Goal: Information Seeking & Learning: Compare options

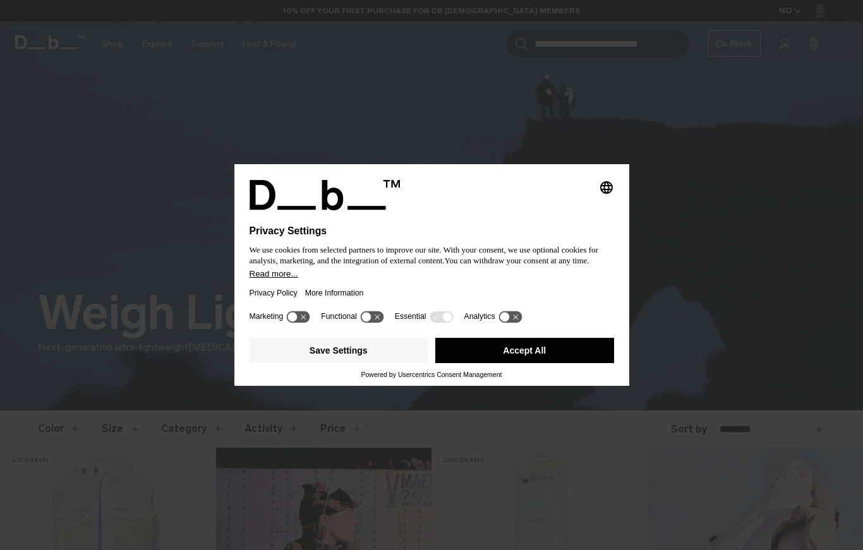
click at [529, 363] on button "Accept All" at bounding box center [524, 350] width 179 height 25
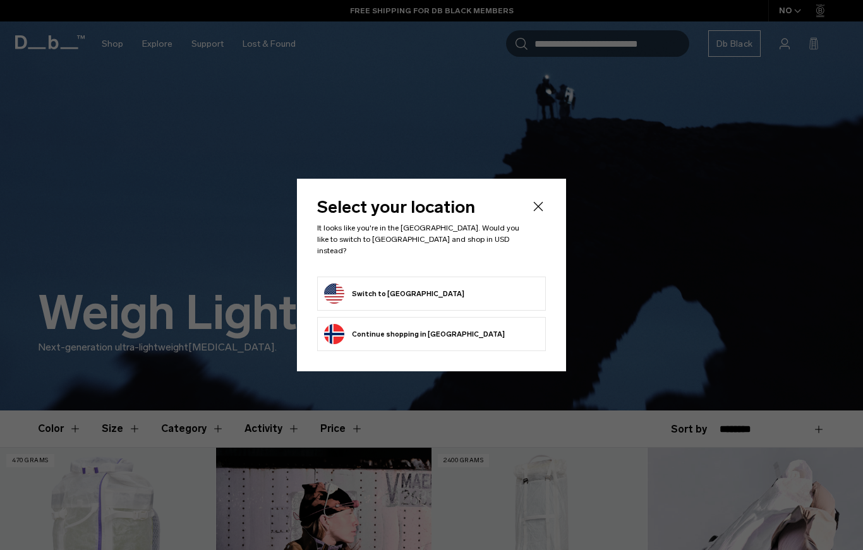
click at [417, 296] on button "Switch to United States" at bounding box center [394, 294] width 140 height 20
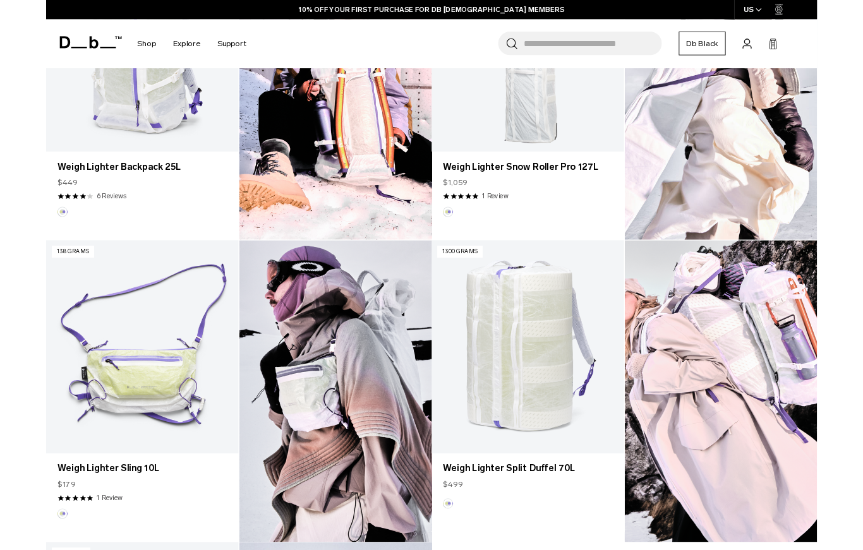
scroll to position [535, 0]
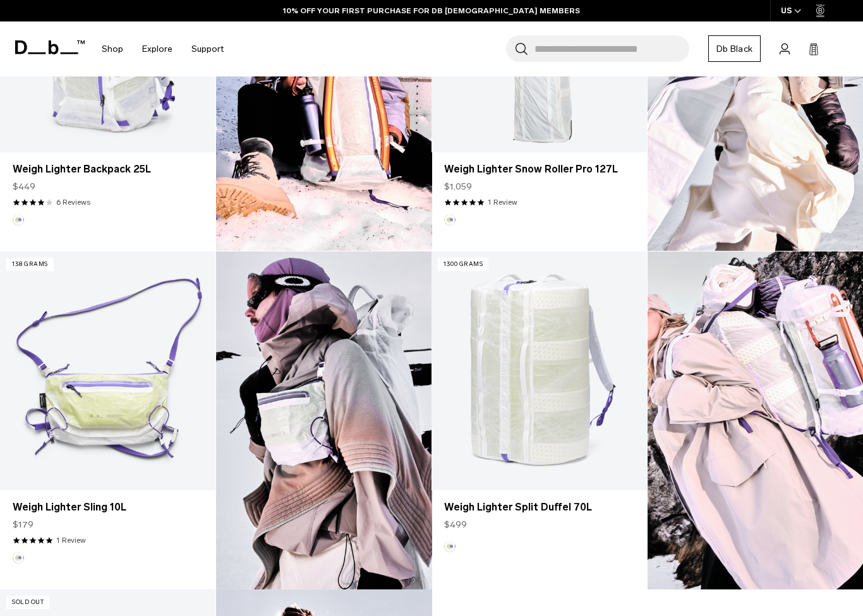
click at [819, 424] on img at bounding box center [755, 420] width 216 height 338
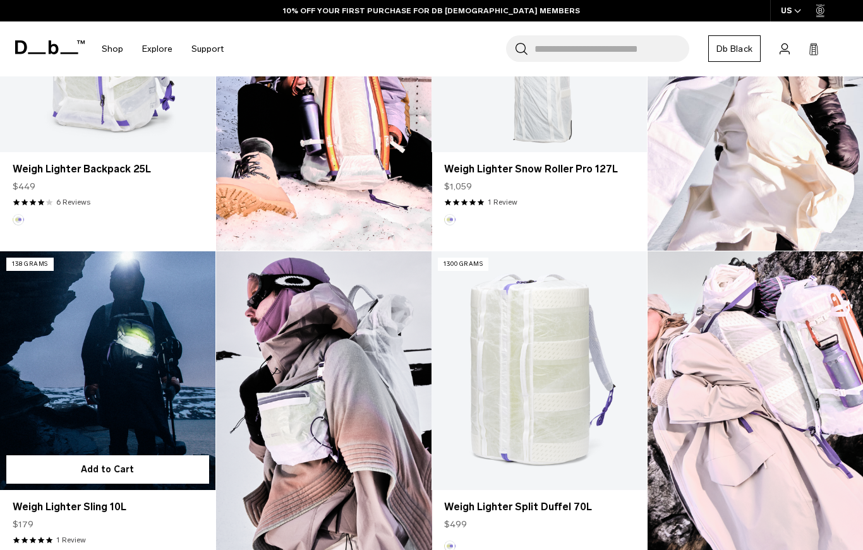
click at [123, 381] on link "Weigh Lighter Sling 10L" at bounding box center [107, 370] width 215 height 239
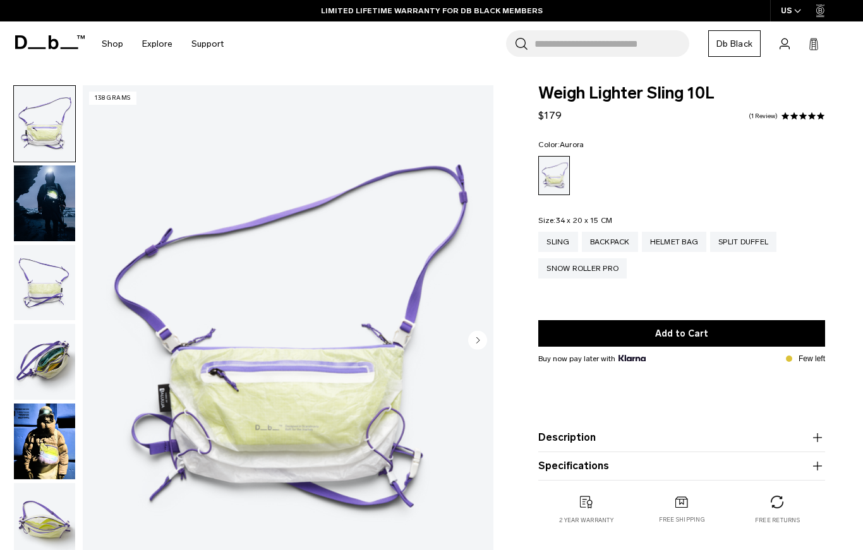
click at [48, 195] on img "button" at bounding box center [44, 203] width 61 height 76
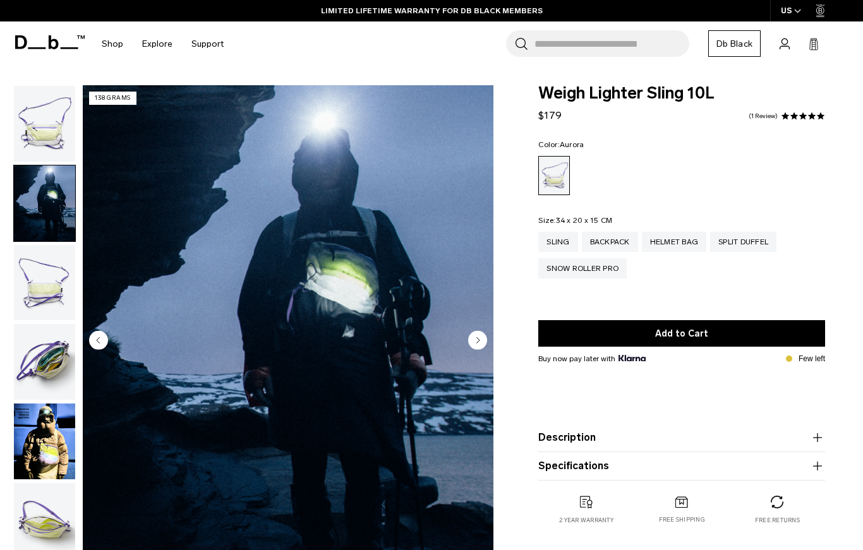
click at [481, 340] on circle "Next slide" at bounding box center [477, 340] width 19 height 19
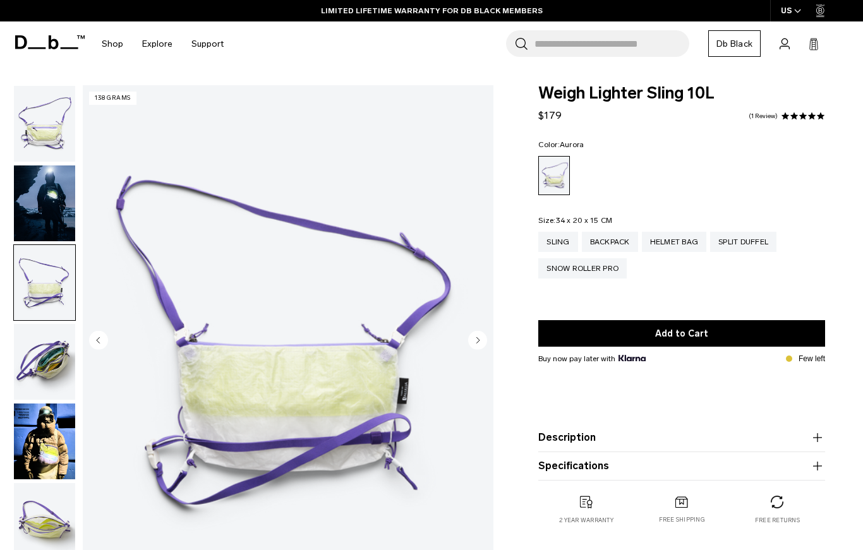
click at [476, 343] on circle "Next slide" at bounding box center [477, 340] width 19 height 19
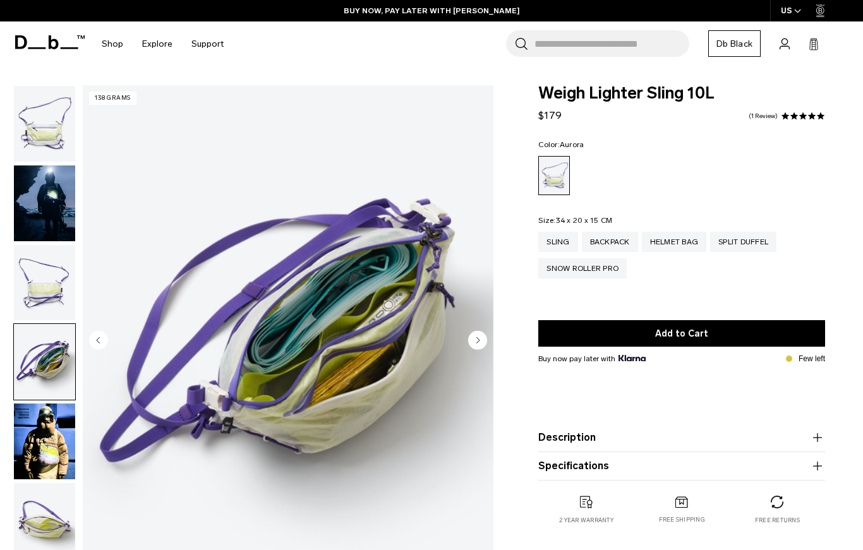
click at [483, 337] on circle "Next slide" at bounding box center [477, 340] width 19 height 19
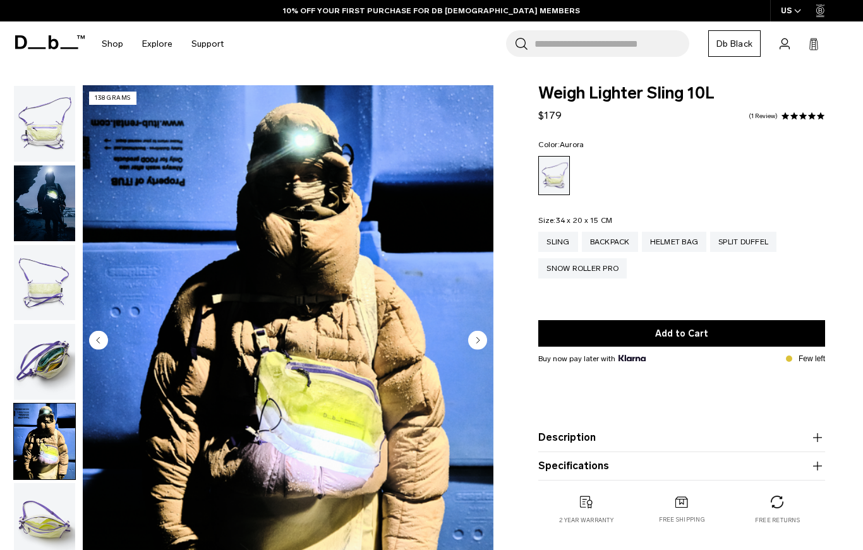
click at [480, 341] on circle "Next slide" at bounding box center [477, 340] width 19 height 19
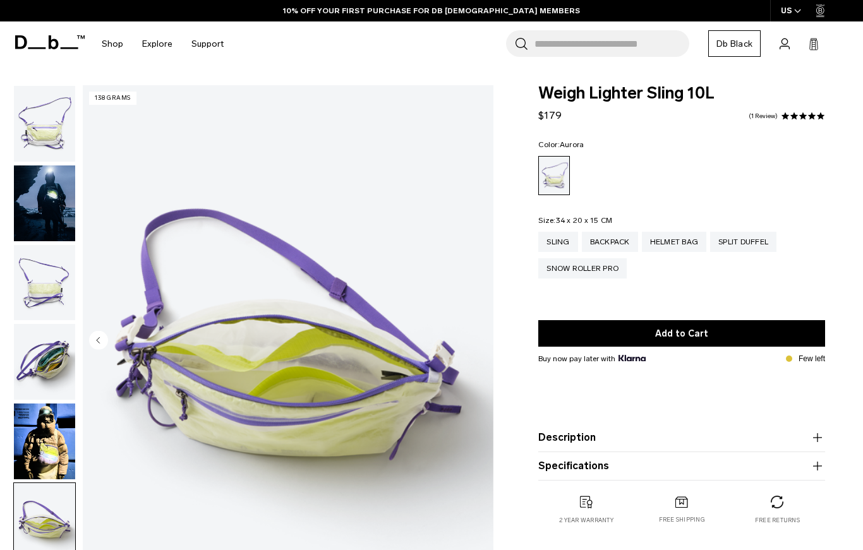
click at [479, 332] on img "6 / 6" at bounding box center [288, 341] width 410 height 513
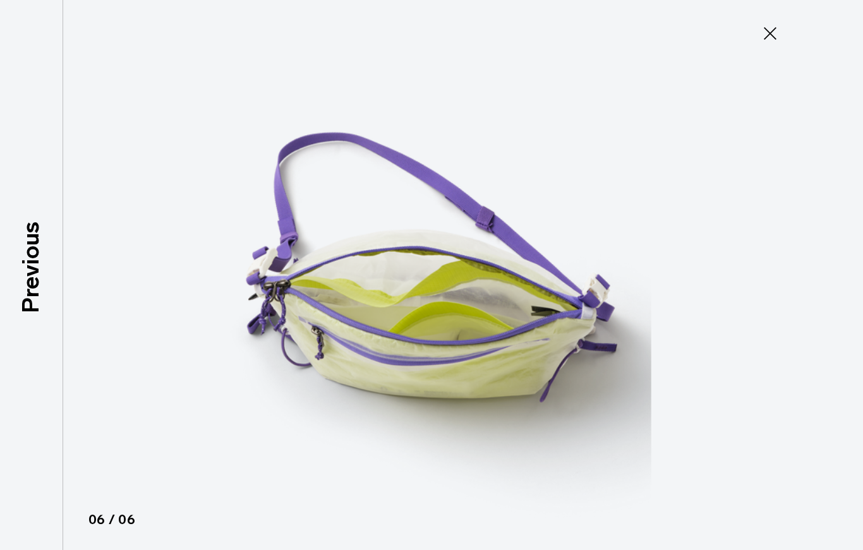
click at [607, 256] on img at bounding box center [431, 275] width 568 height 550
click at [768, 33] on icon at bounding box center [770, 33] width 20 height 20
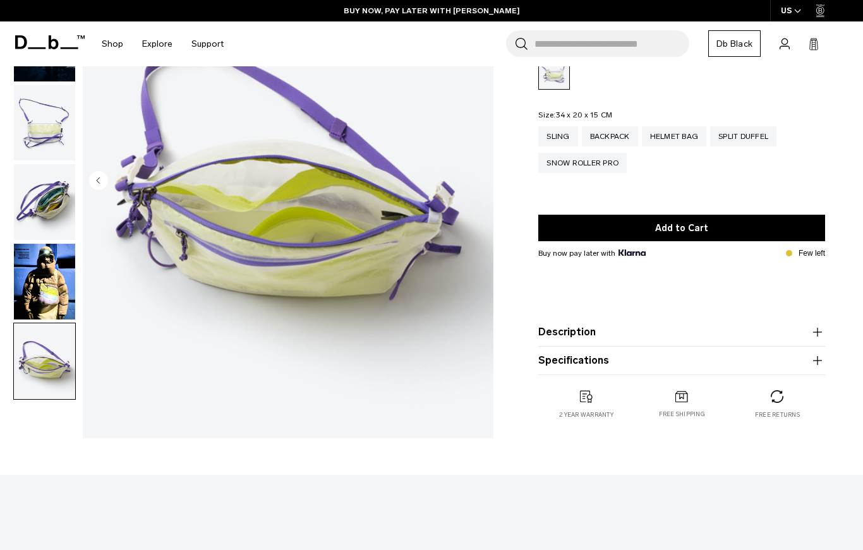
scroll to position [109, 0]
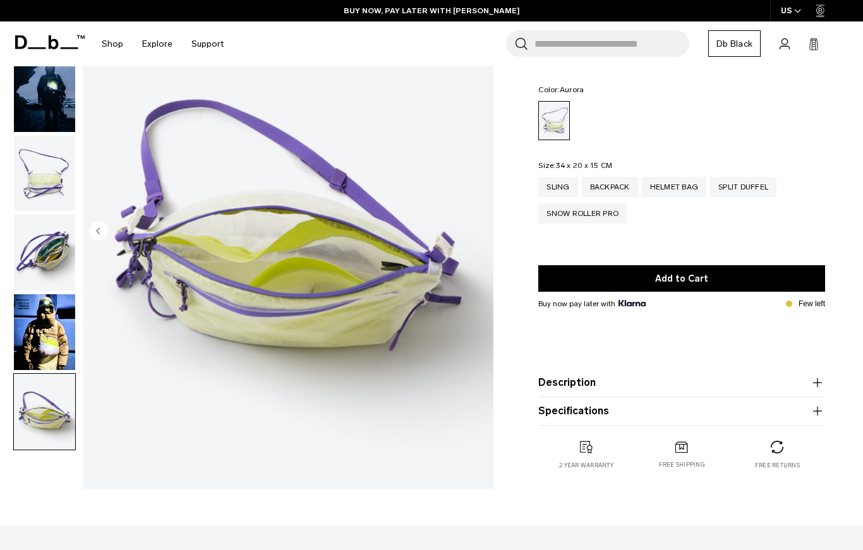
click at [49, 336] on img "button" at bounding box center [44, 332] width 61 height 76
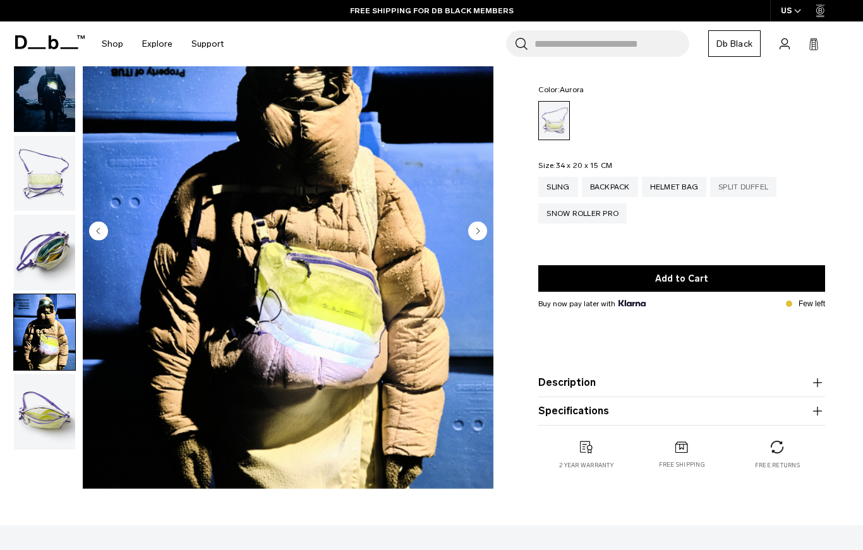
click at [755, 188] on div "Split Duffel" at bounding box center [743, 187] width 66 height 20
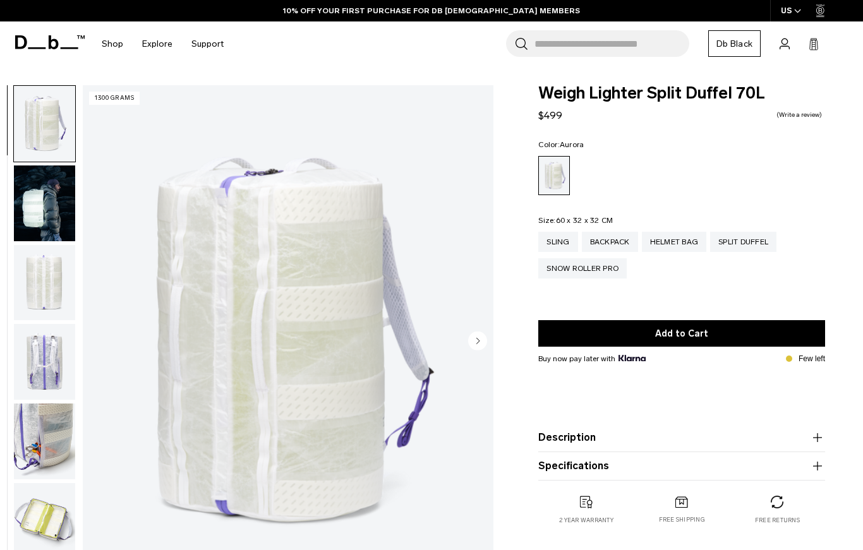
click at [40, 439] on img "button" at bounding box center [44, 442] width 61 height 76
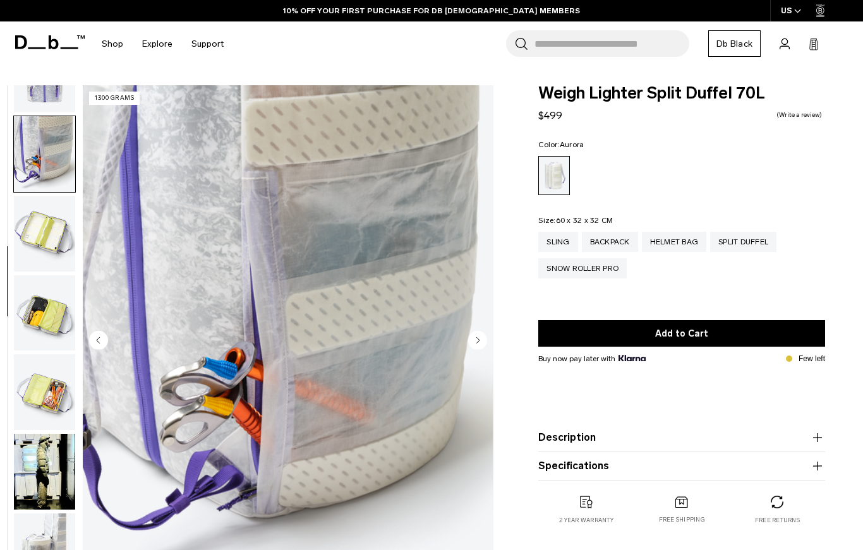
scroll to position [321, 0]
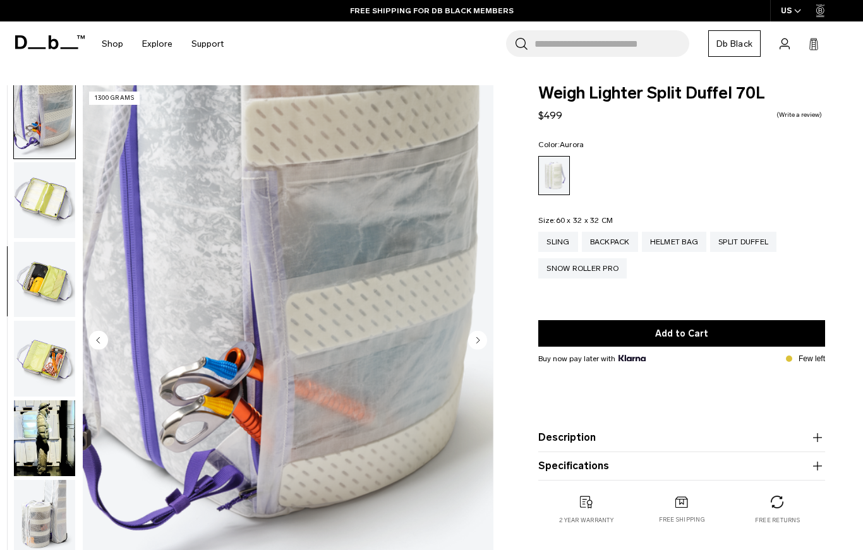
click at [54, 444] on img "button" at bounding box center [44, 438] width 61 height 76
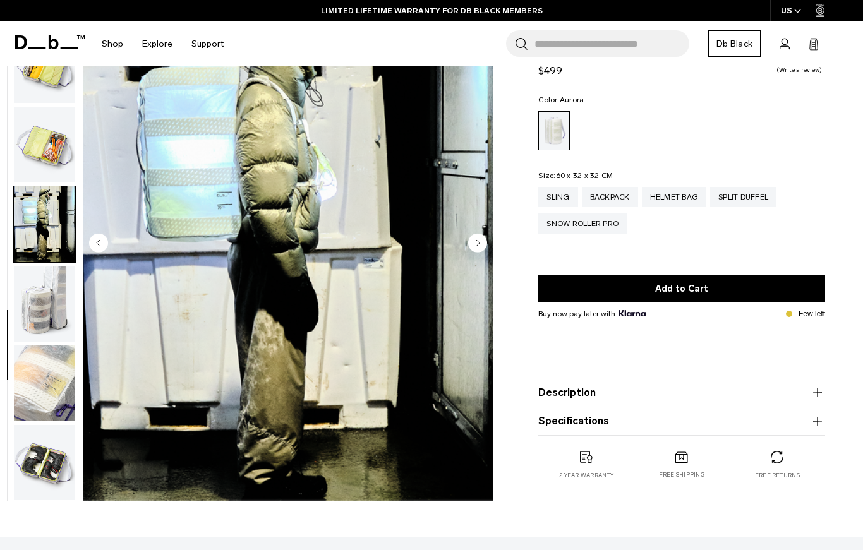
scroll to position [0, 0]
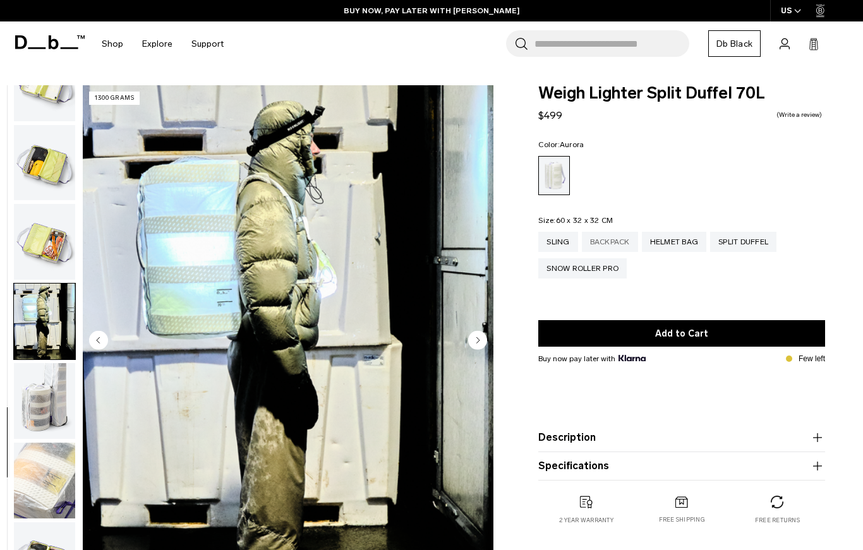
click at [623, 236] on div "Backpack" at bounding box center [610, 242] width 56 height 20
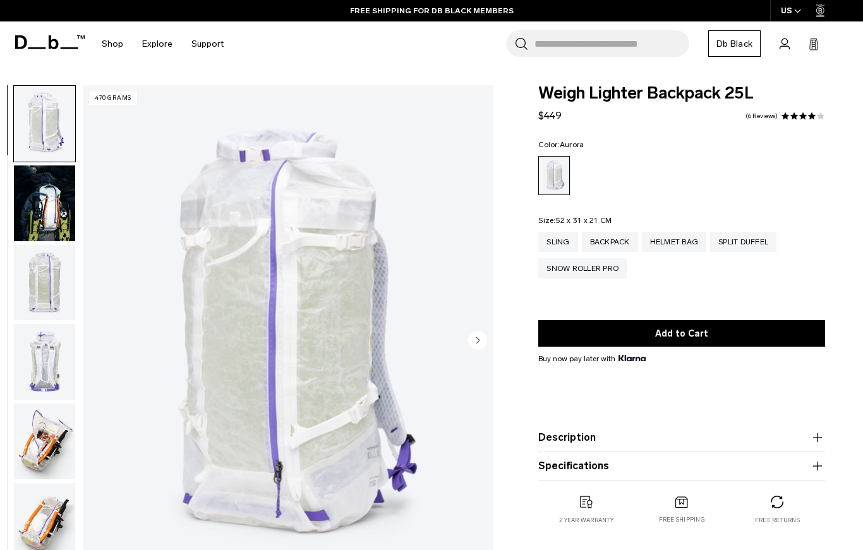
click at [51, 280] on img "button" at bounding box center [44, 283] width 61 height 76
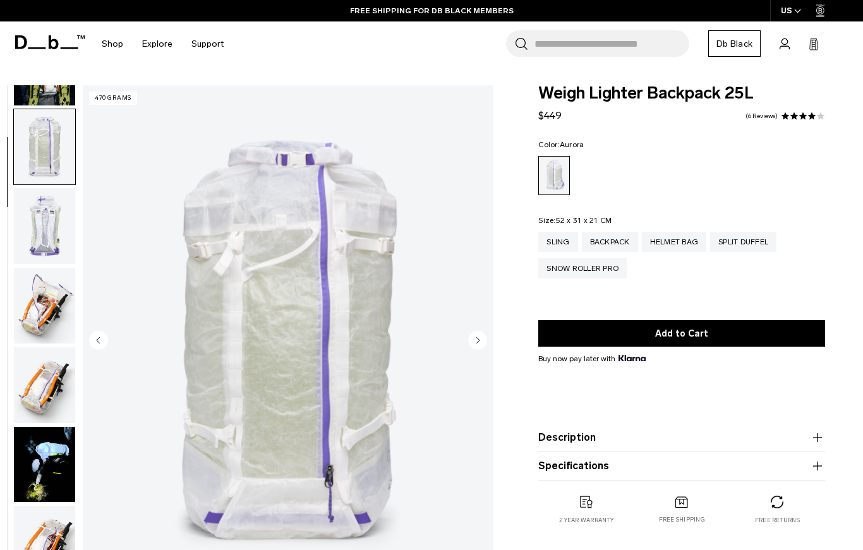
scroll to position [160, 0]
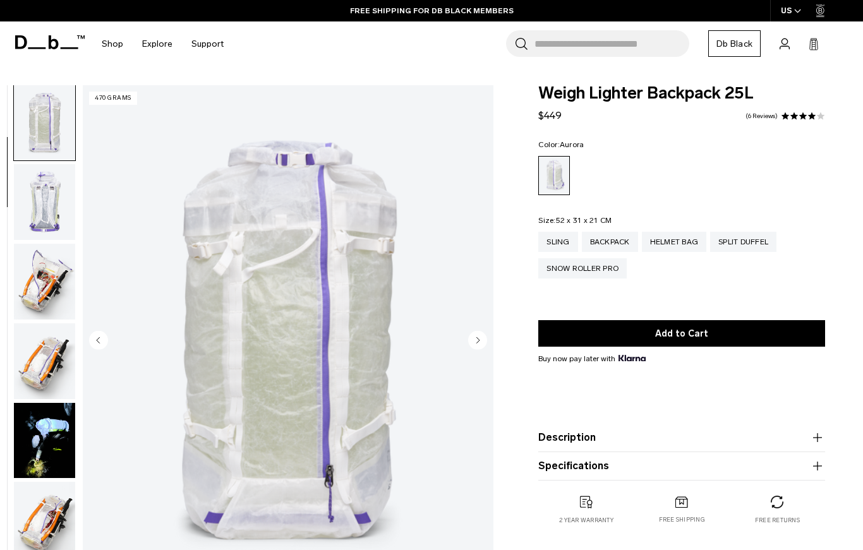
click at [50, 287] on img "button" at bounding box center [44, 282] width 61 height 76
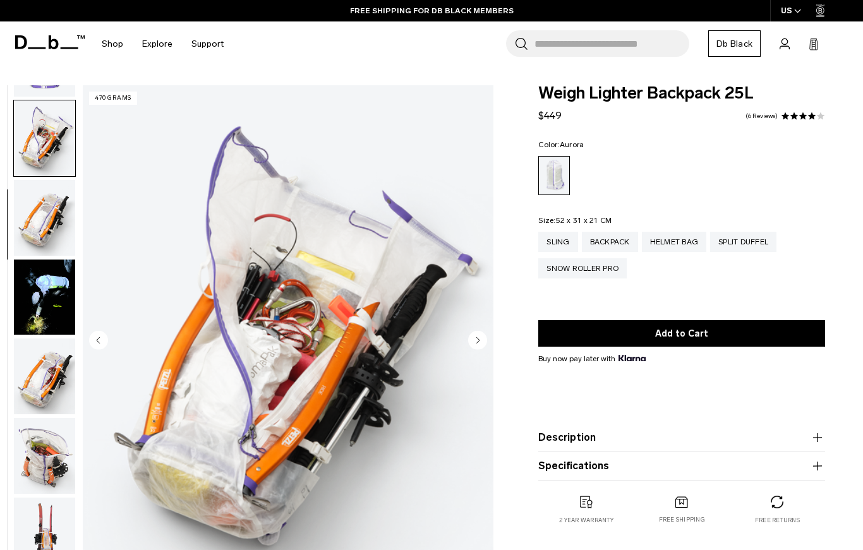
scroll to position [320, 0]
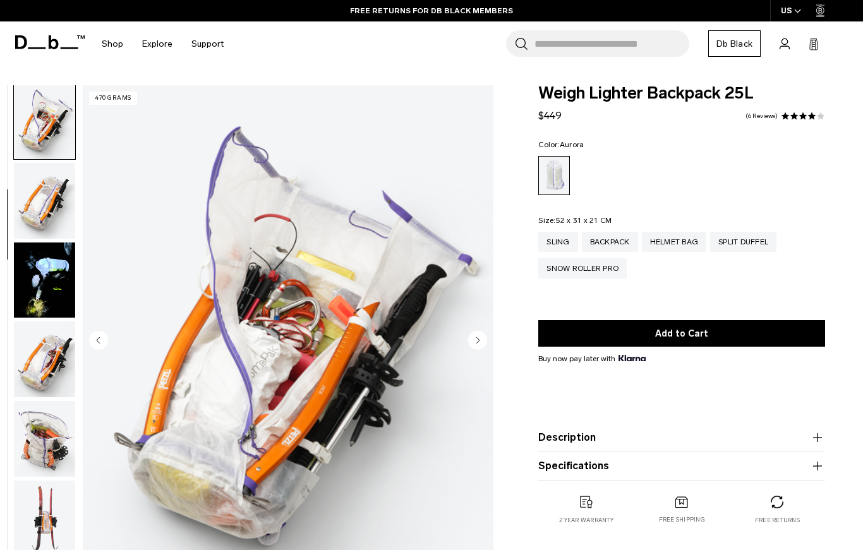
click at [44, 369] on img "button" at bounding box center [44, 359] width 61 height 76
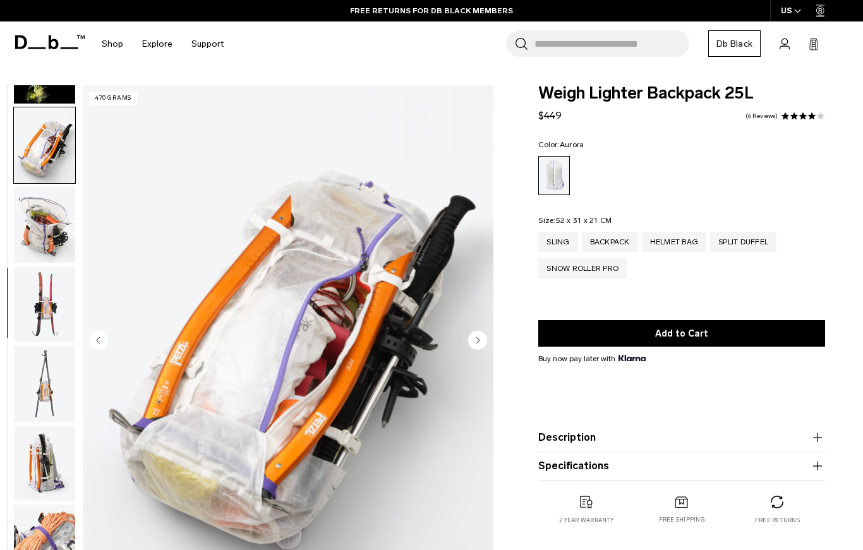
scroll to position [560, 0]
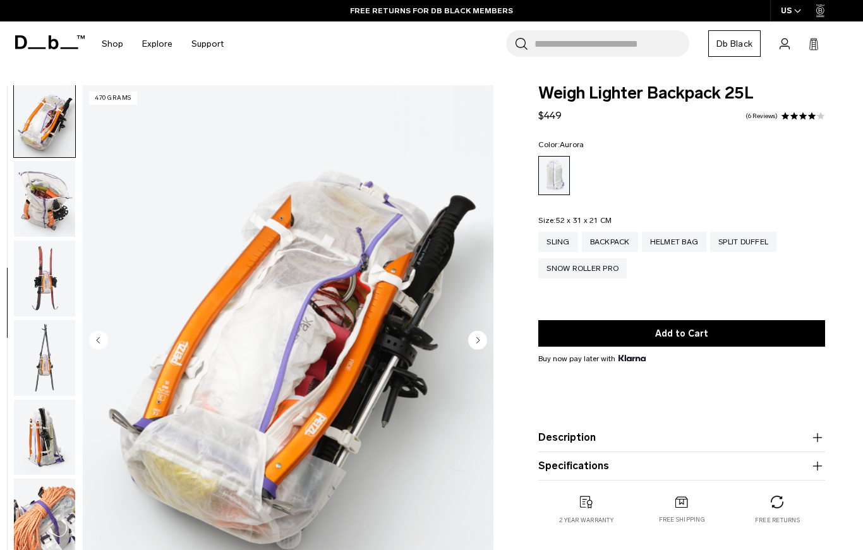
click at [52, 374] on img "button" at bounding box center [44, 358] width 61 height 76
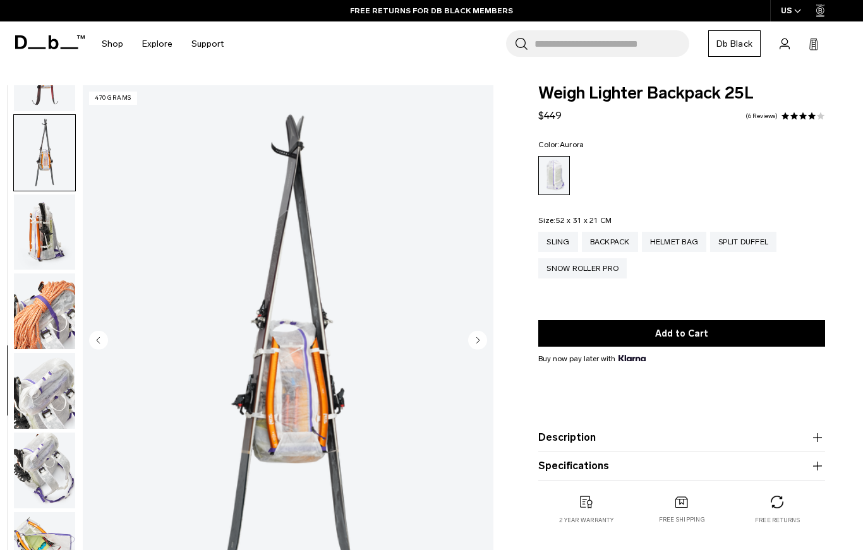
scroll to position [800, 0]
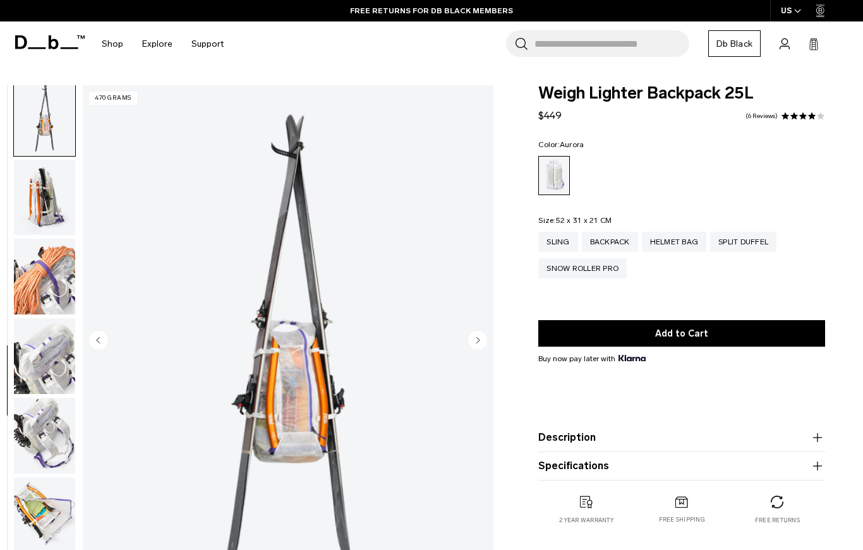
click at [45, 436] on img "button" at bounding box center [44, 436] width 61 height 76
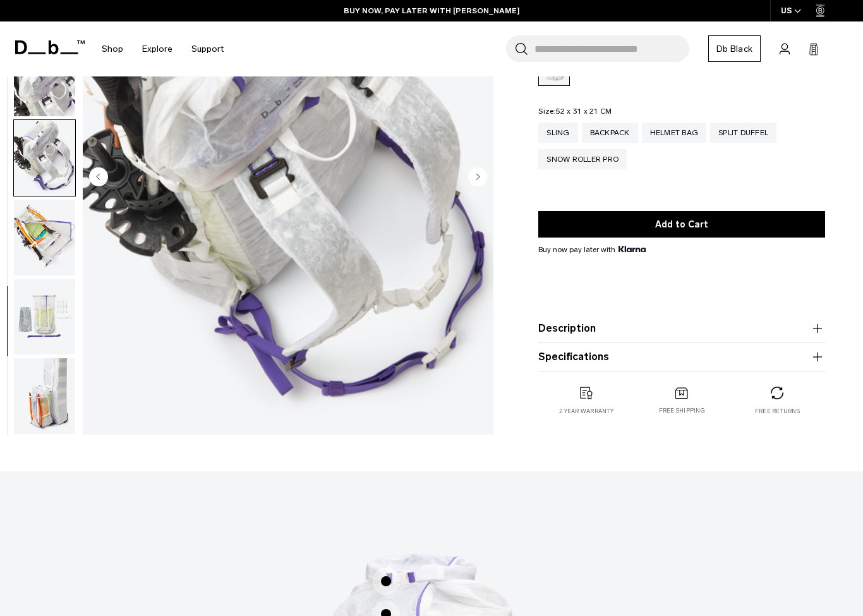
scroll to position [190, 0]
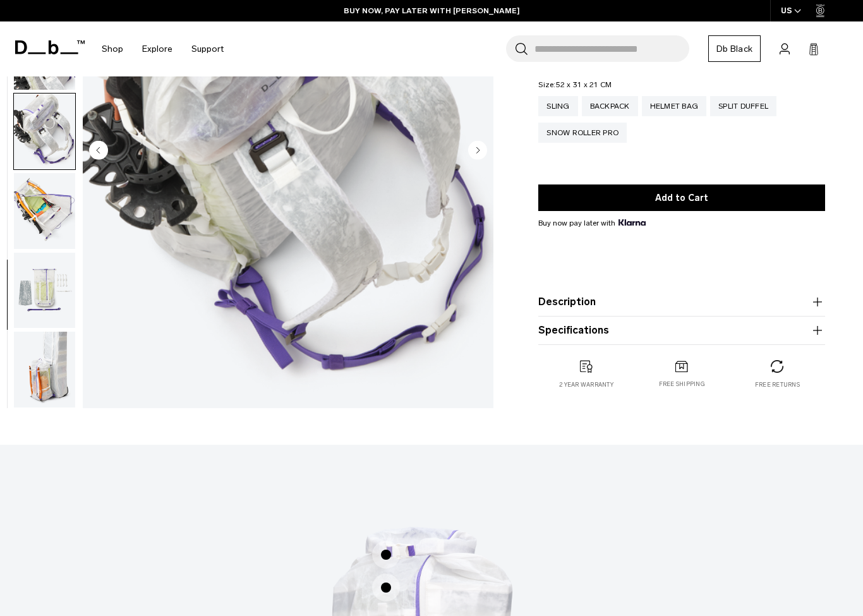
click at [52, 369] on img "button" at bounding box center [44, 370] width 61 height 76
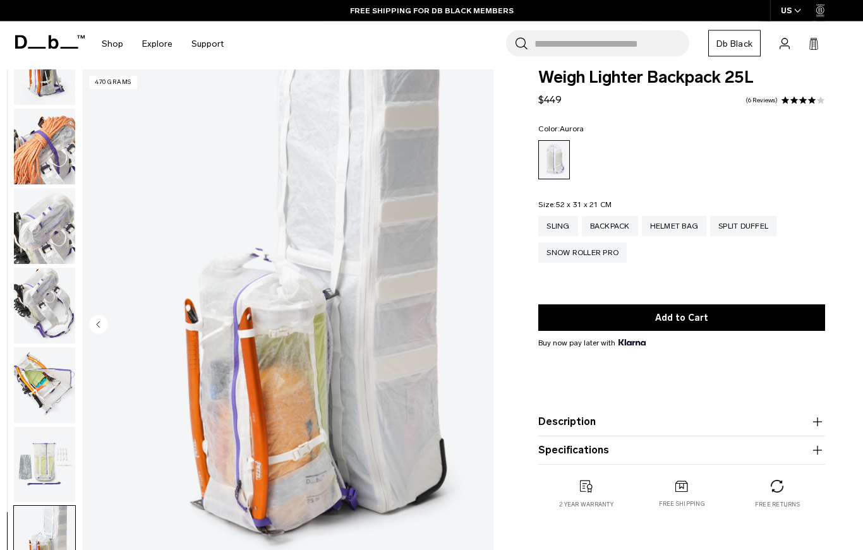
scroll to position [0, 0]
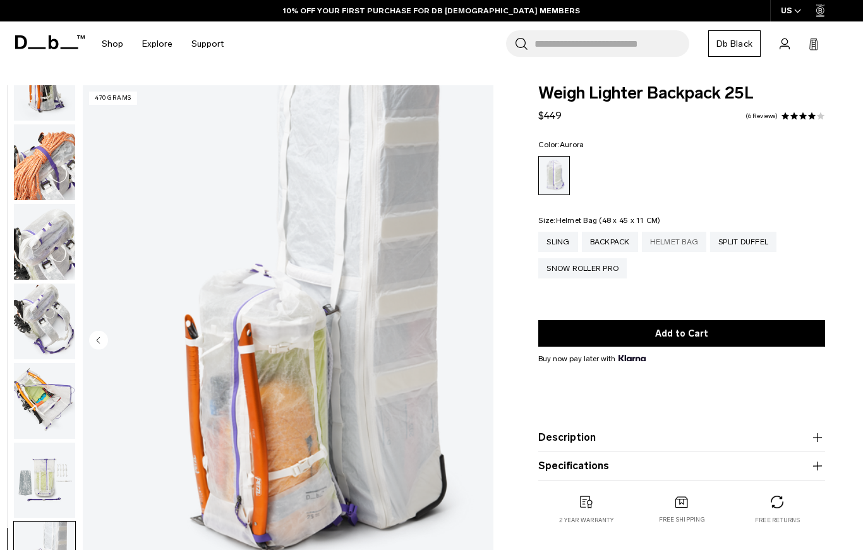
click at [681, 239] on div "Helmet Bag" at bounding box center [674, 242] width 65 height 20
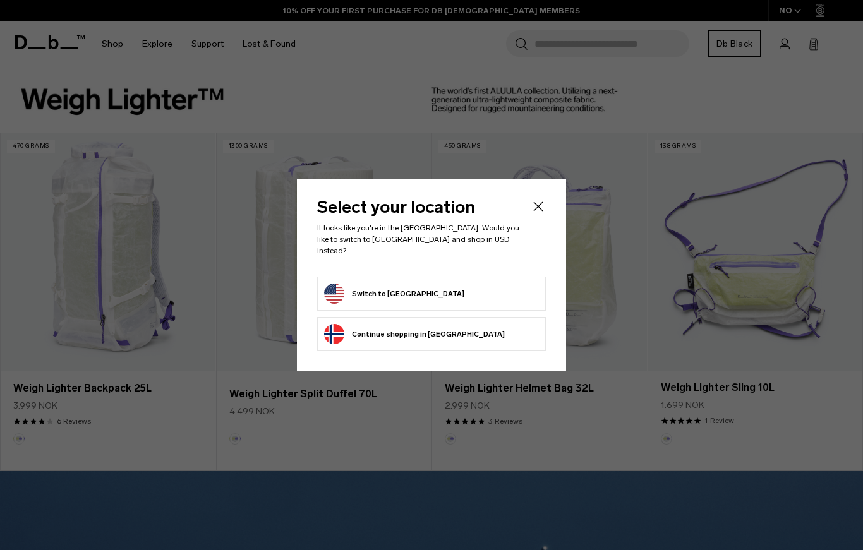
click at [421, 291] on button "Switch to [GEOGRAPHIC_DATA]" at bounding box center [394, 294] width 140 height 20
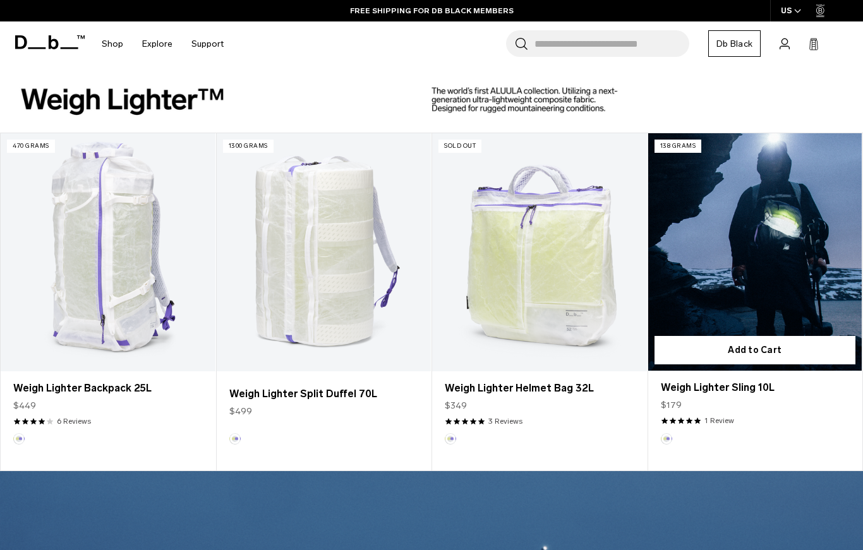
click at [758, 286] on link "Weigh Lighter Sling 10L" at bounding box center [755, 251] width 214 height 237
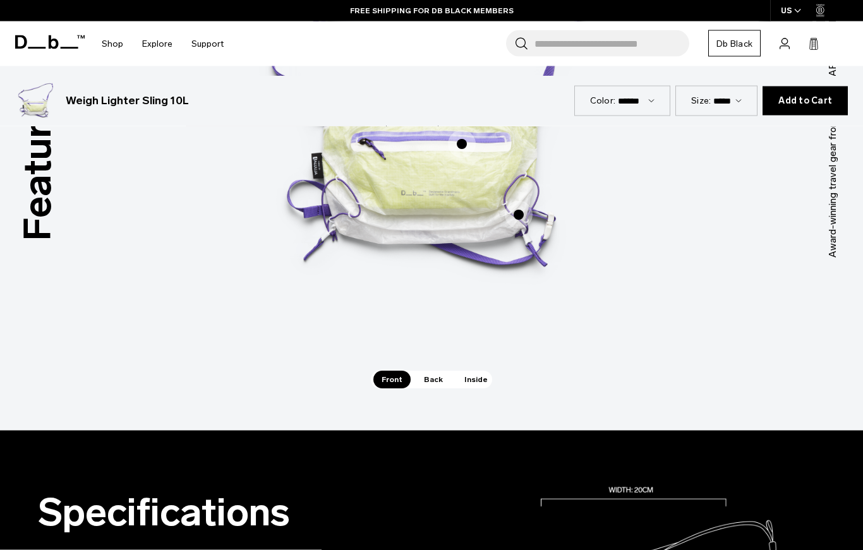
scroll to position [718, 0]
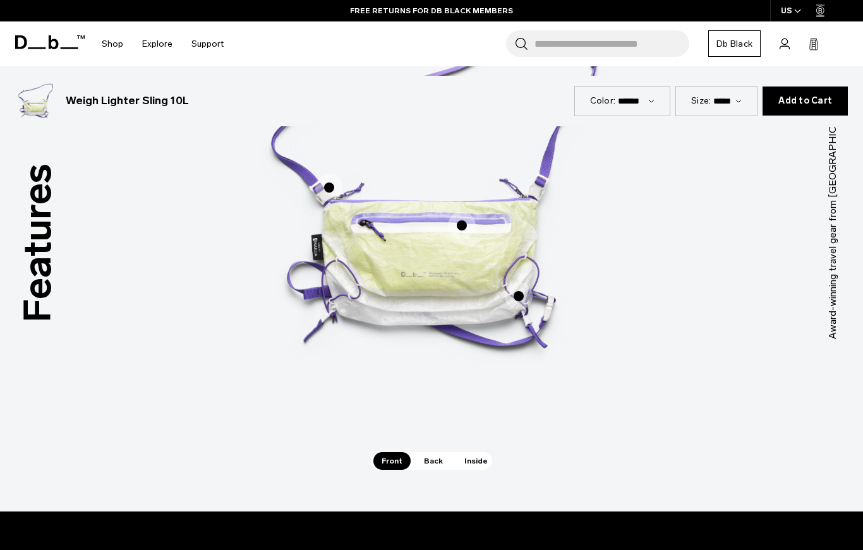
click at [813, 301] on div "01 Quick access front pocket Keep all your essentials safe. 02 Detachable, leng…" at bounding box center [712, 213] width 302 height 265
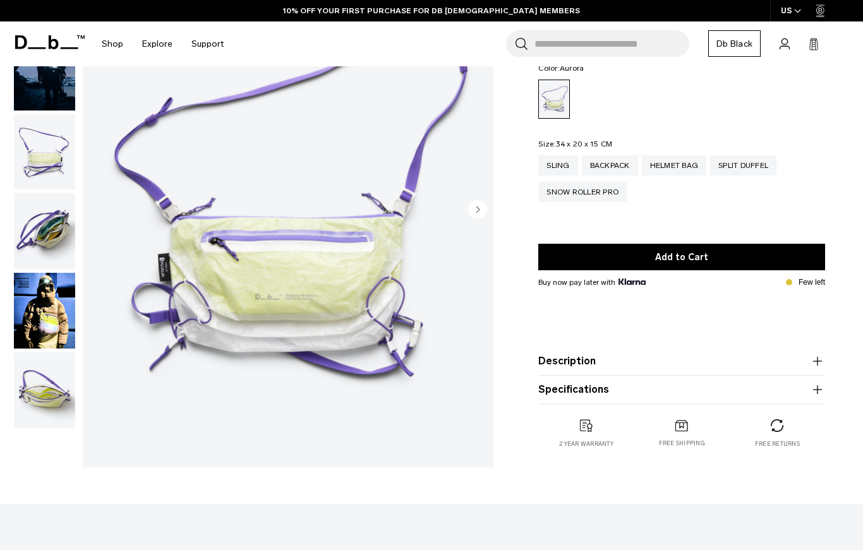
scroll to position [0, 0]
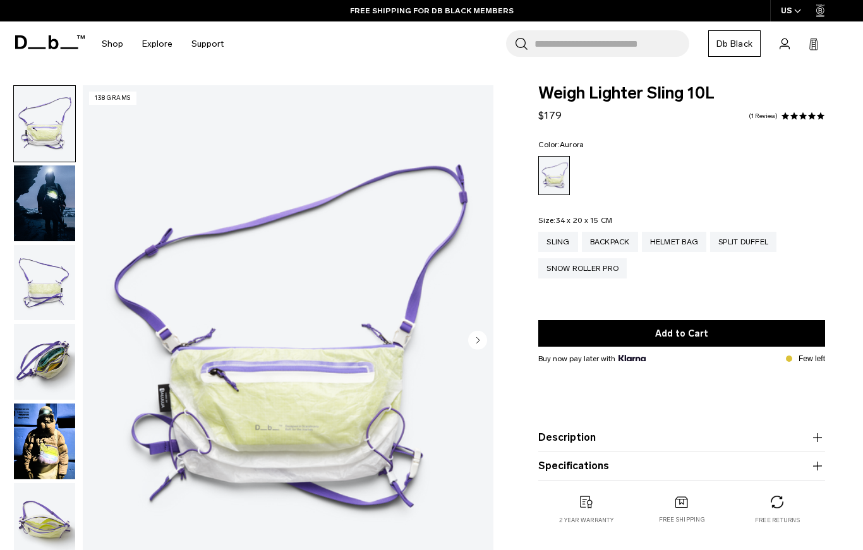
click at [50, 455] on img "button" at bounding box center [44, 442] width 61 height 76
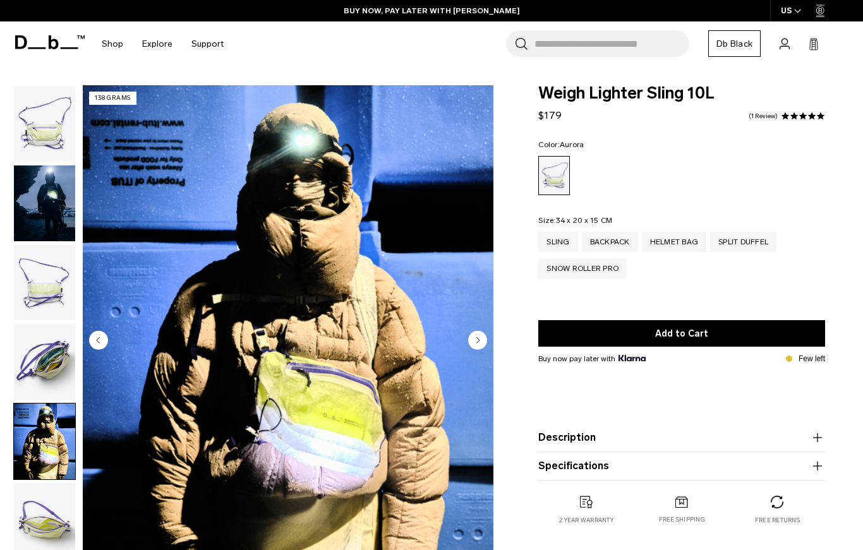
click at [44, 191] on img "button" at bounding box center [44, 203] width 61 height 76
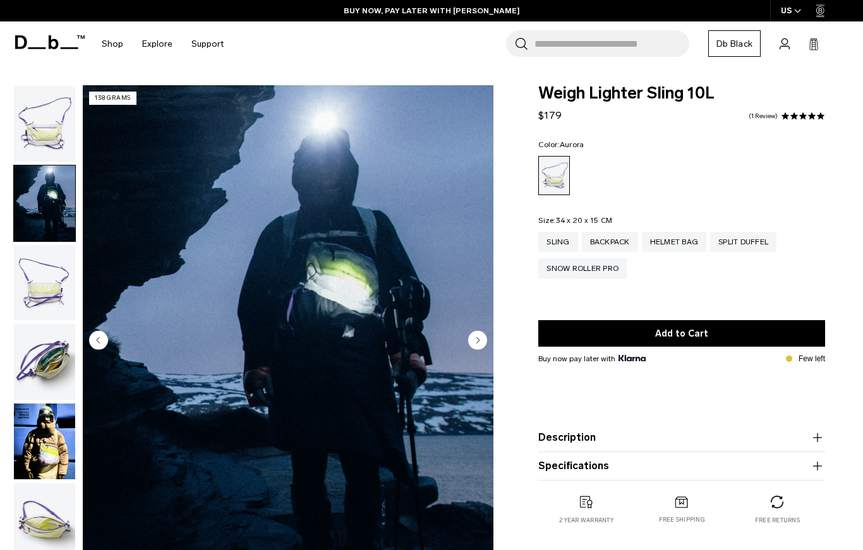
click at [48, 119] on img "button" at bounding box center [44, 124] width 61 height 76
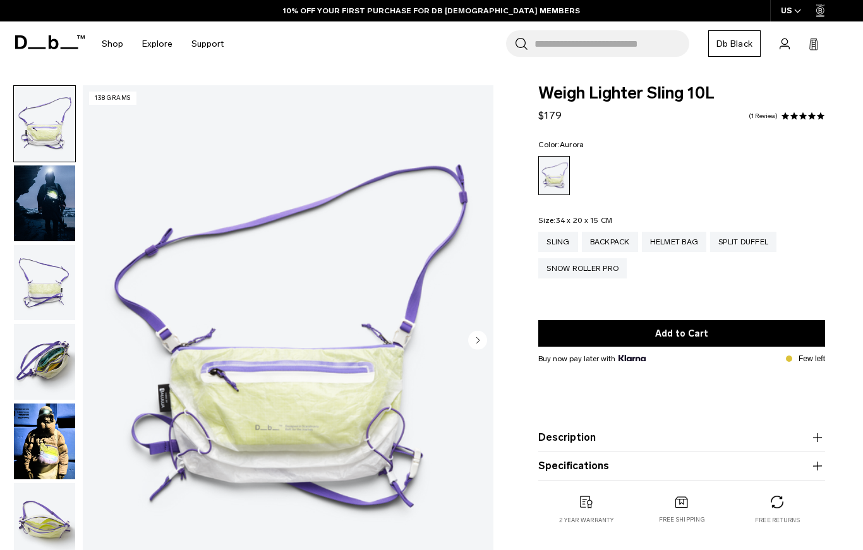
click at [340, 380] on img "1 / 6" at bounding box center [288, 341] width 410 height 513
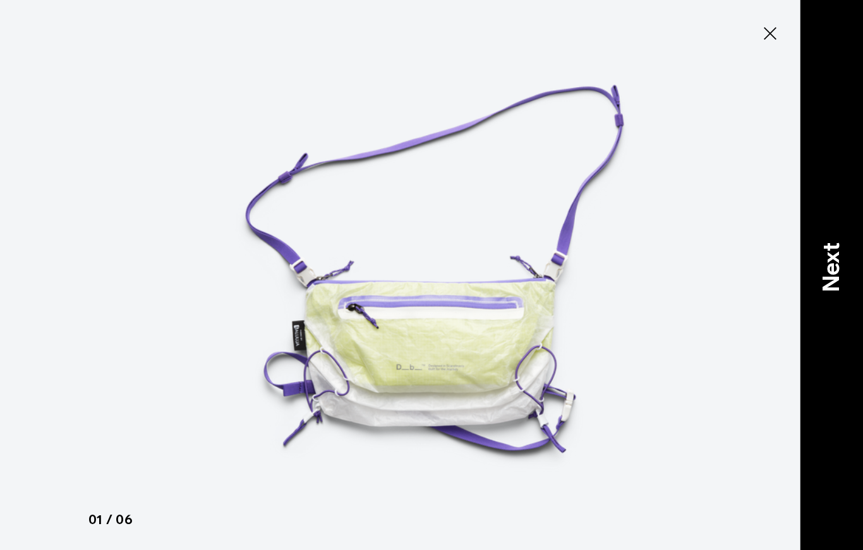
click at [842, 282] on p "Next" at bounding box center [831, 267] width 34 height 50
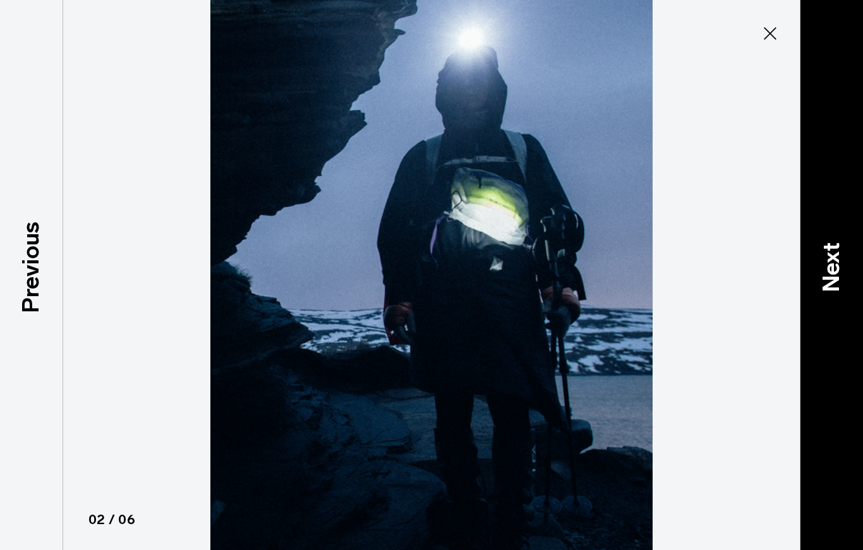
click at [836, 280] on p "Next" at bounding box center [831, 267] width 34 height 50
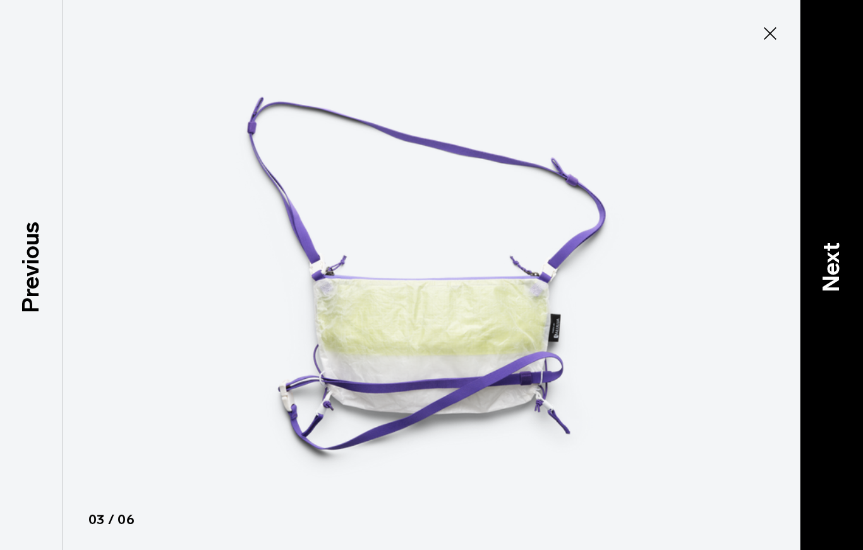
click at [835, 273] on p "Next" at bounding box center [831, 267] width 34 height 50
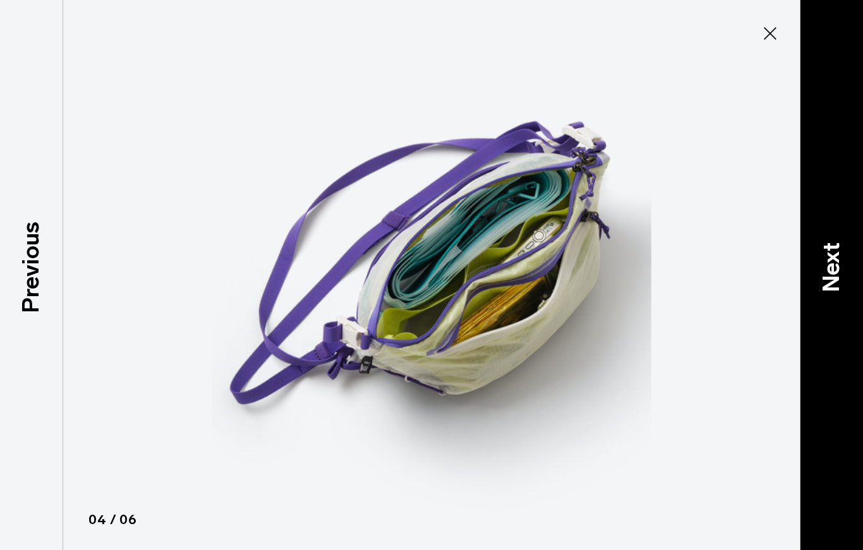
click at [832, 280] on p "Next" at bounding box center [831, 267] width 34 height 50
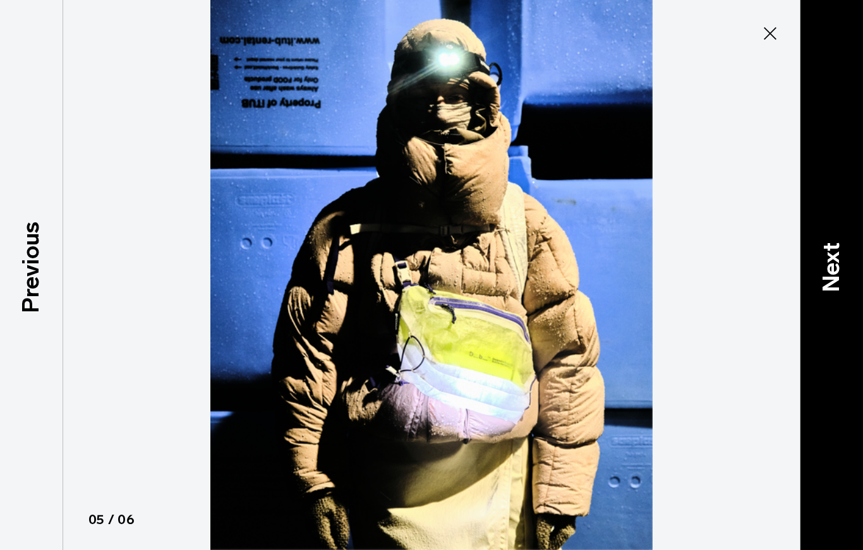
click at [833, 278] on p "Next" at bounding box center [831, 267] width 34 height 50
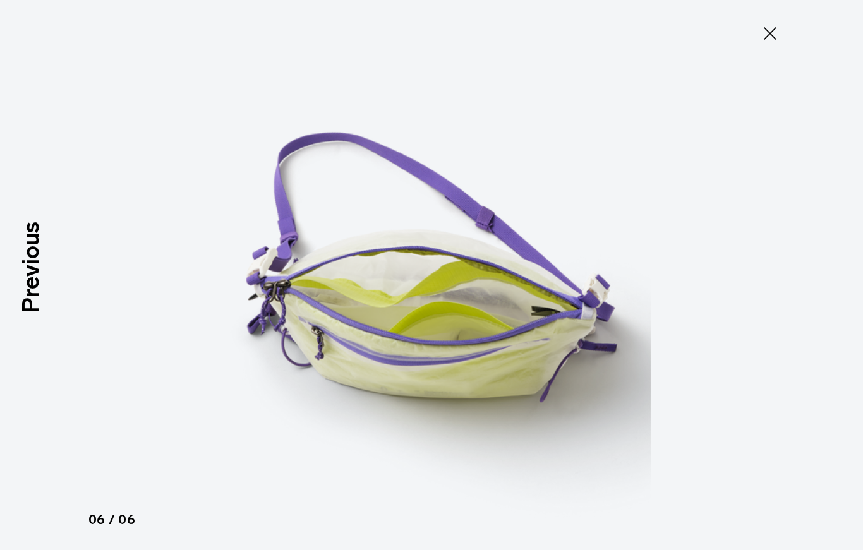
click at [762, 34] on icon at bounding box center [770, 33] width 20 height 20
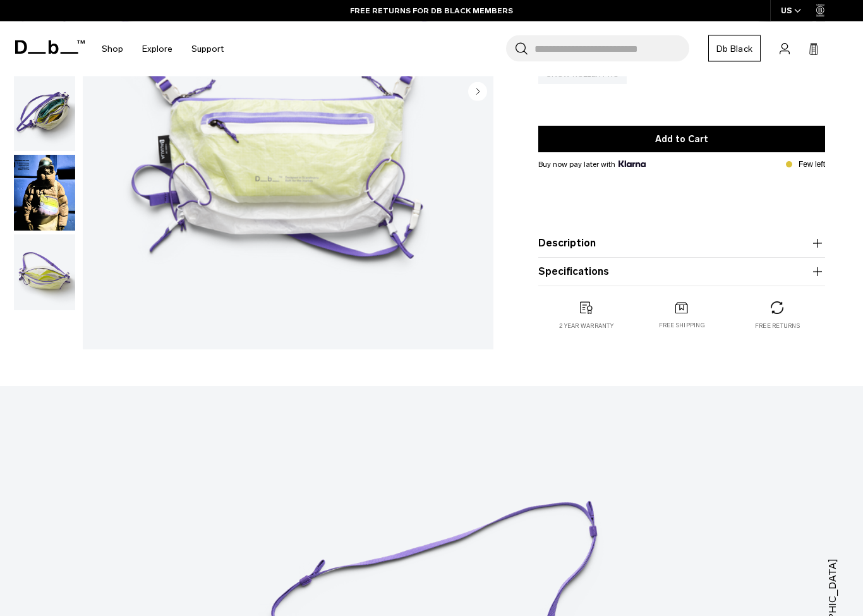
scroll to position [269, 0]
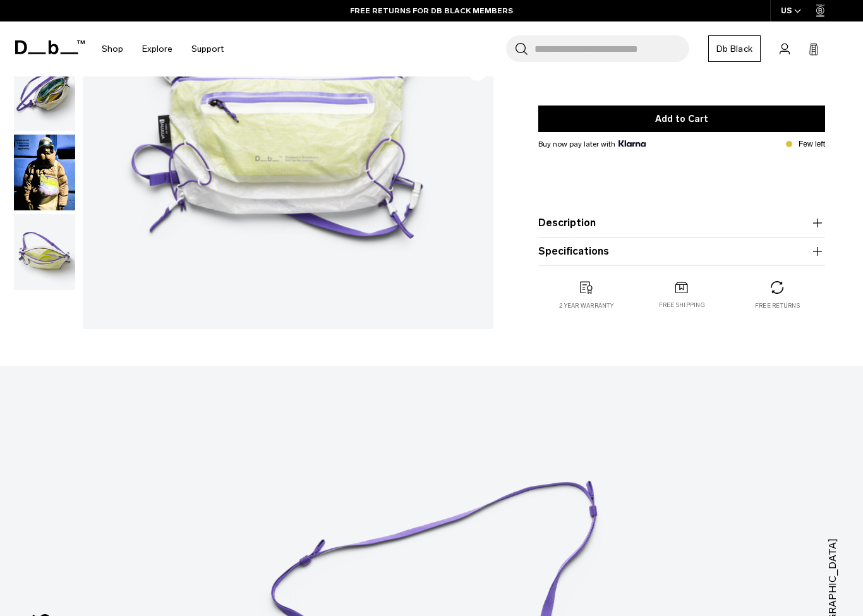
click at [56, 264] on img "button" at bounding box center [44, 252] width 61 height 76
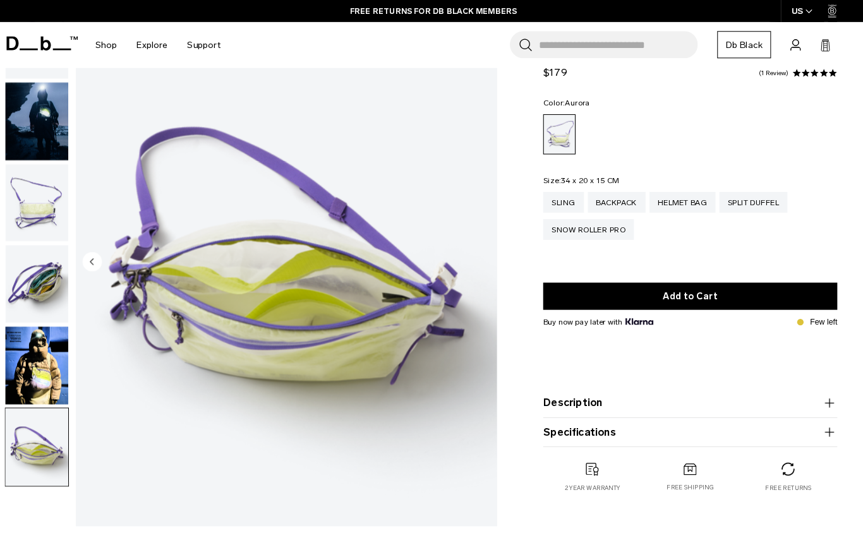
scroll to position [85, 0]
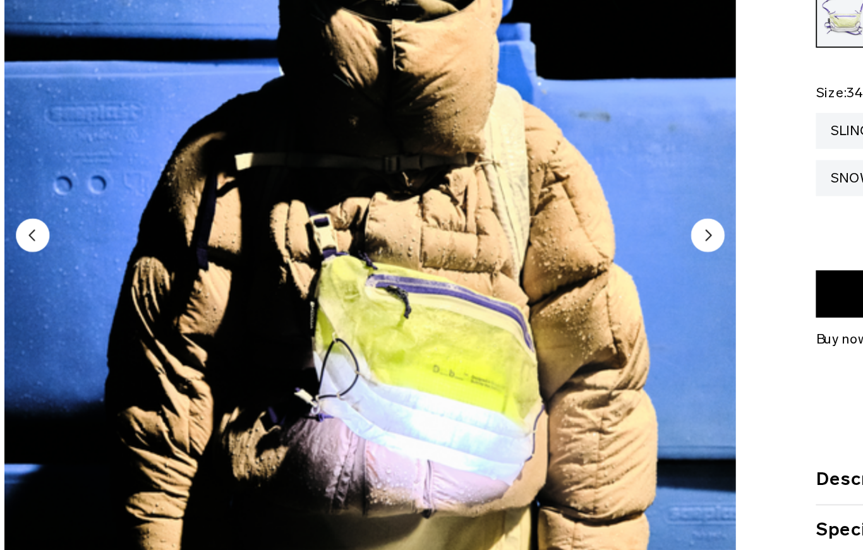
click at [477, 253] on icon "Next slide" at bounding box center [478, 256] width 3 height 6
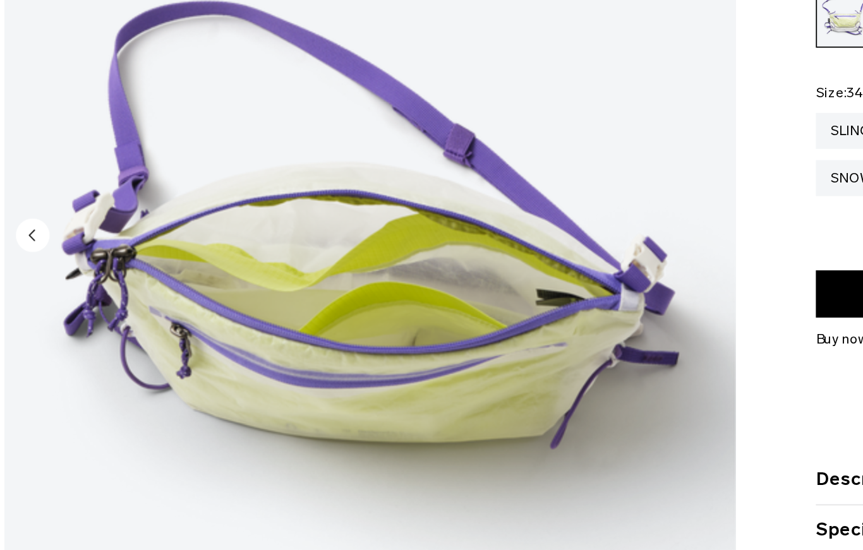
click at [407, 144] on img "6 / 6" at bounding box center [288, 257] width 410 height 513
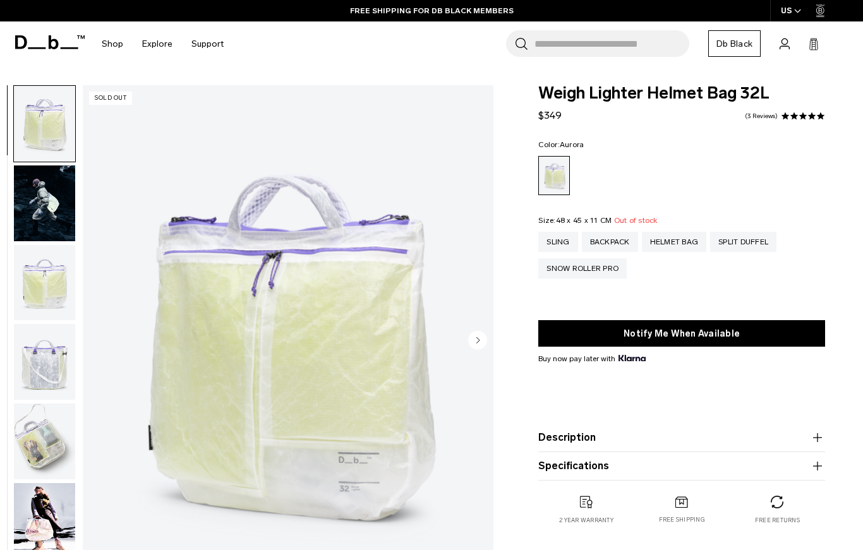
click at [42, 446] on img "button" at bounding box center [44, 442] width 61 height 76
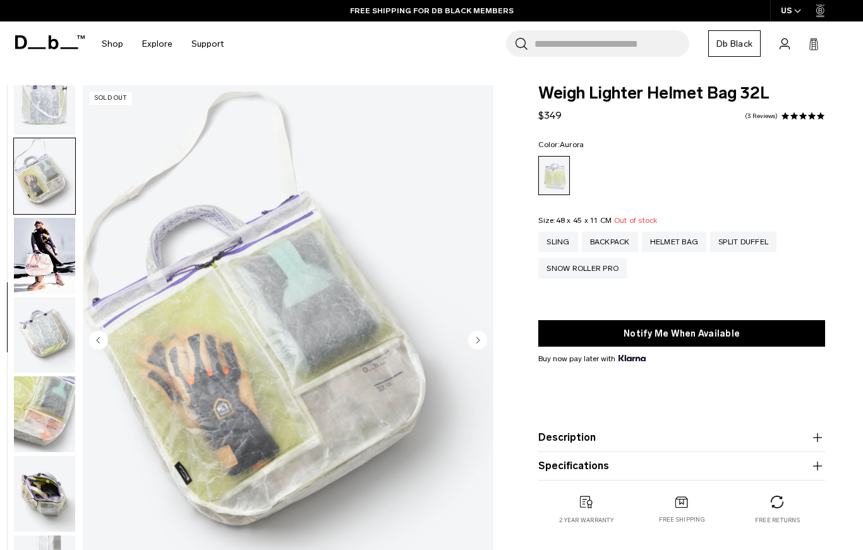
scroll to position [287, 0]
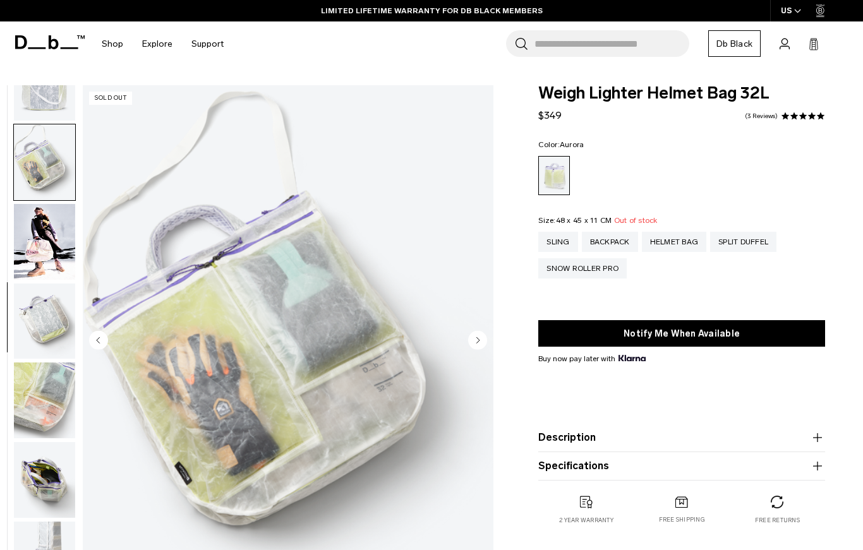
click at [52, 469] on img "button" at bounding box center [44, 480] width 61 height 76
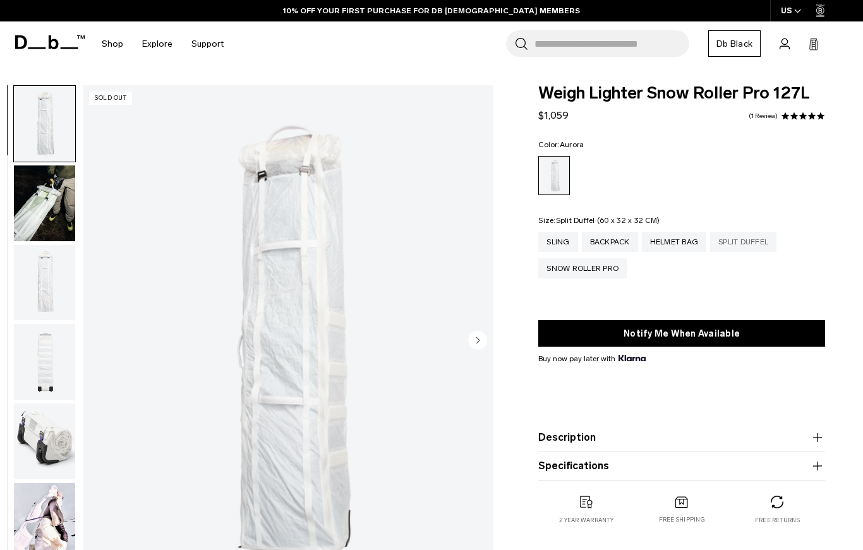
click at [750, 240] on div "Split Duffel" at bounding box center [743, 242] width 66 height 20
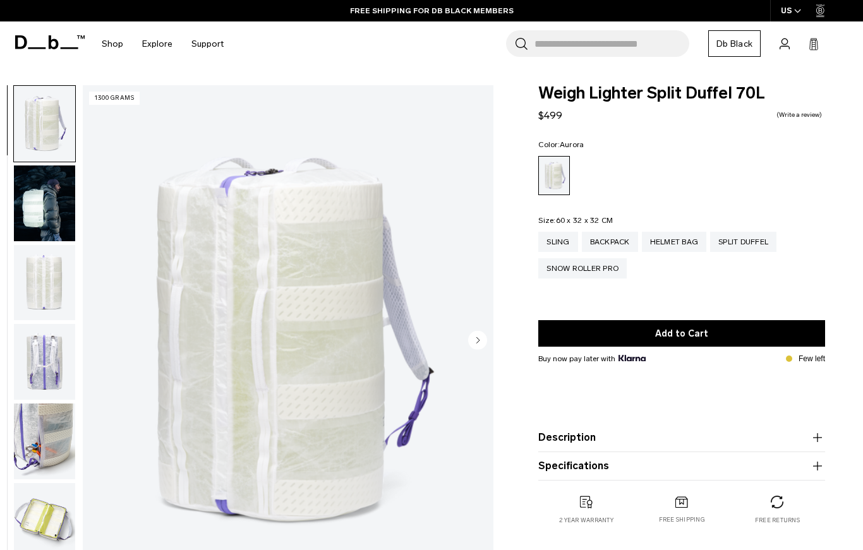
click at [46, 512] on img "button" at bounding box center [44, 521] width 61 height 76
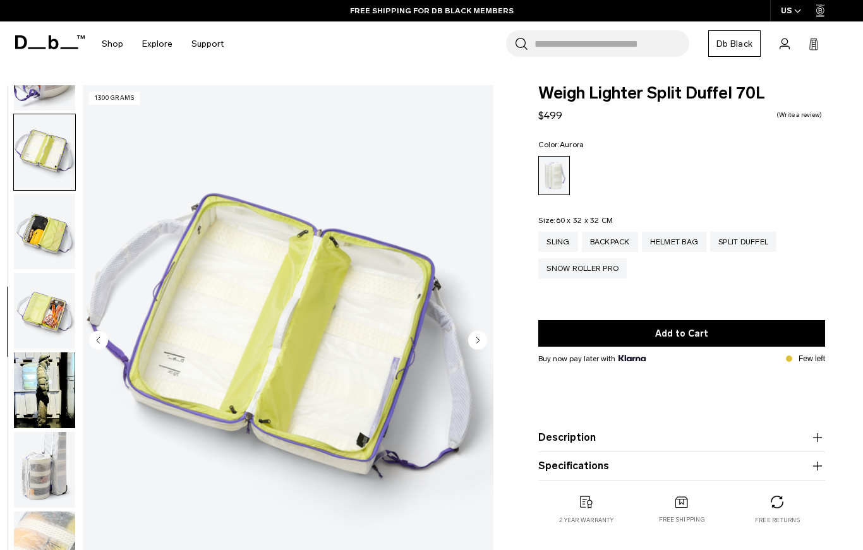
scroll to position [402, 0]
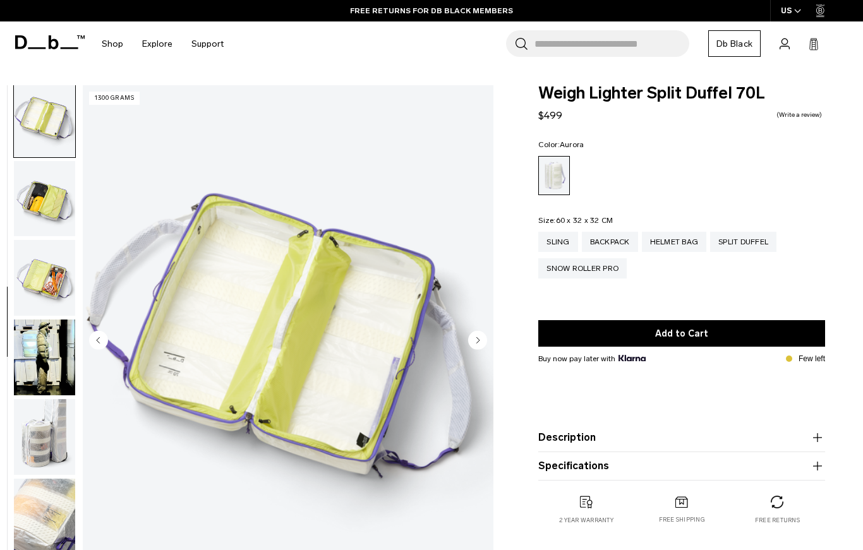
click at [44, 199] on img "button" at bounding box center [44, 199] width 61 height 76
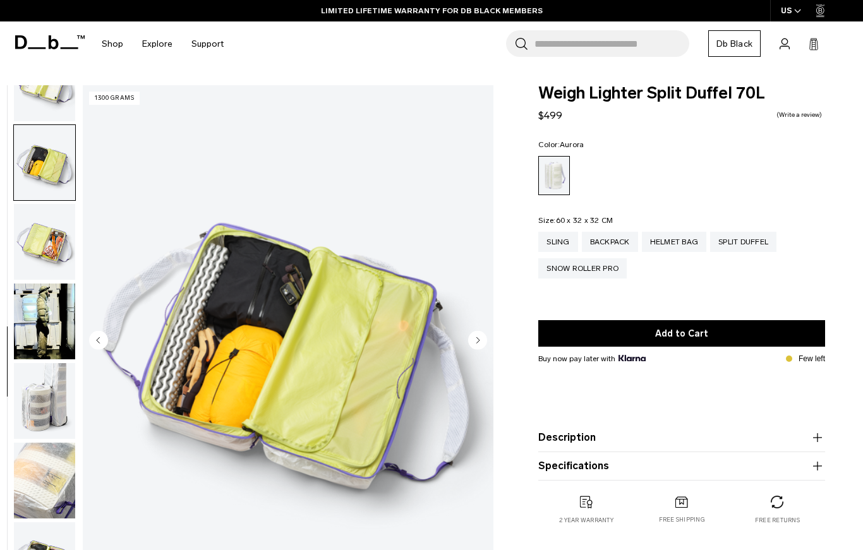
scroll to position [448, 0]
click at [566, 244] on div "Sling" at bounding box center [557, 242] width 39 height 20
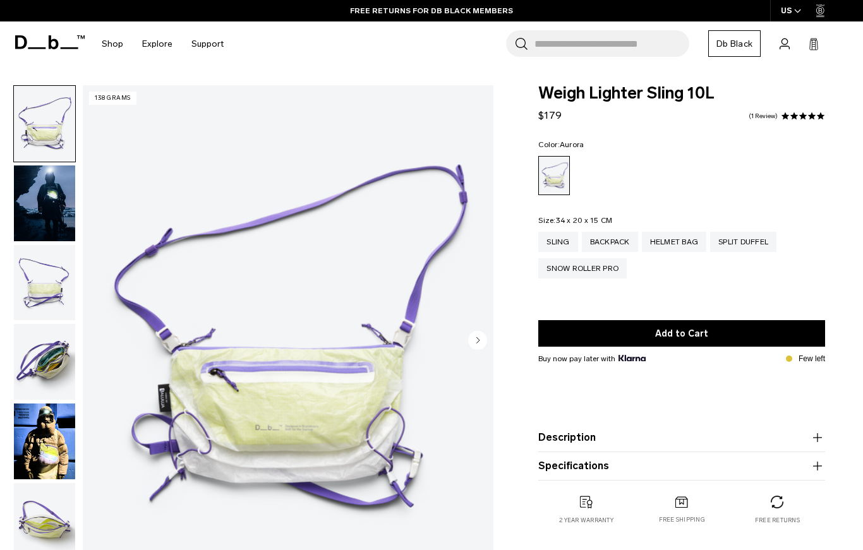
click at [54, 284] on img "button" at bounding box center [44, 283] width 61 height 76
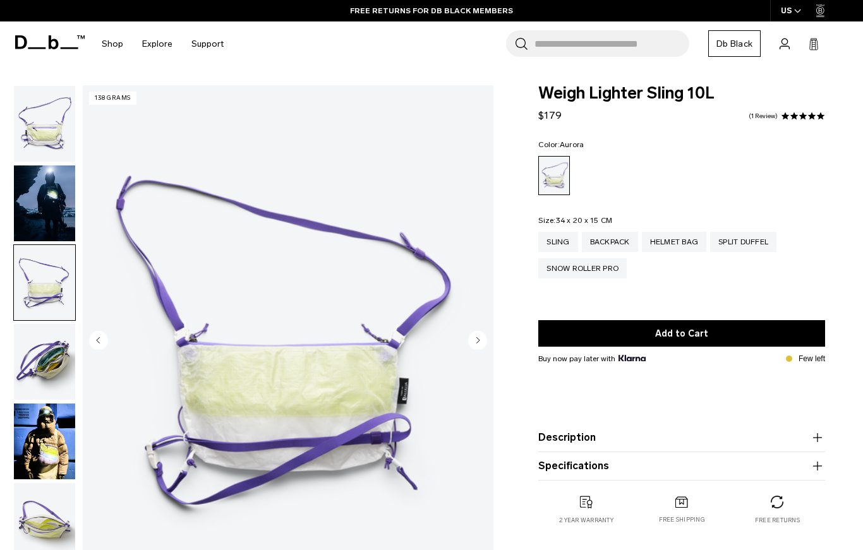
click at [486, 340] on circle "Next slide" at bounding box center [477, 340] width 19 height 19
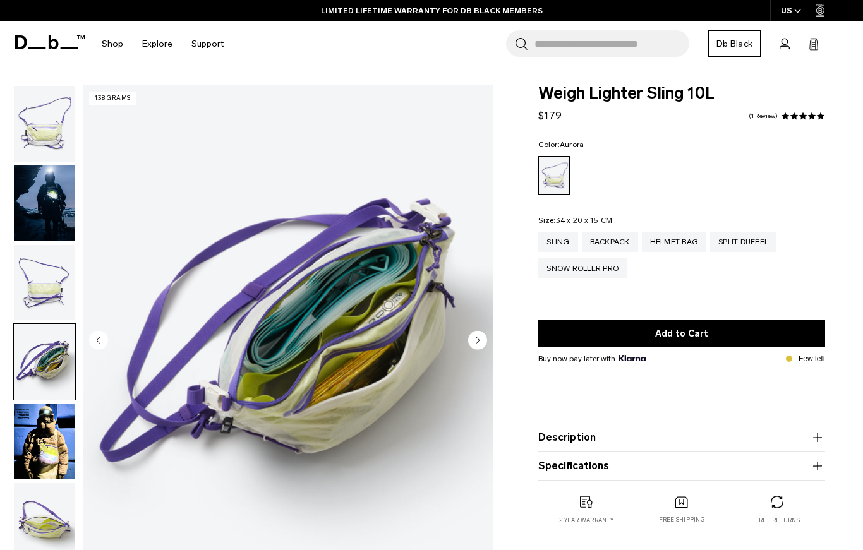
click at [45, 289] on img "button" at bounding box center [44, 283] width 61 height 76
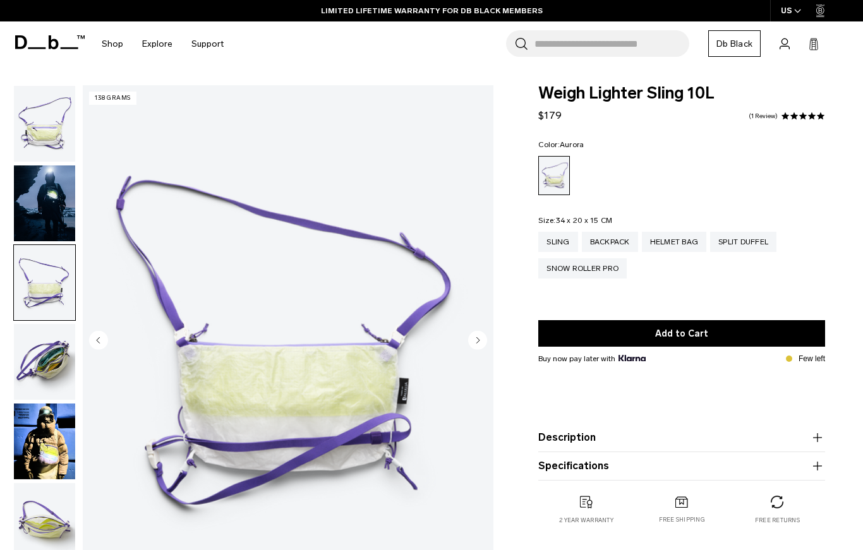
click at [334, 345] on img "3 / 6" at bounding box center [288, 341] width 410 height 513
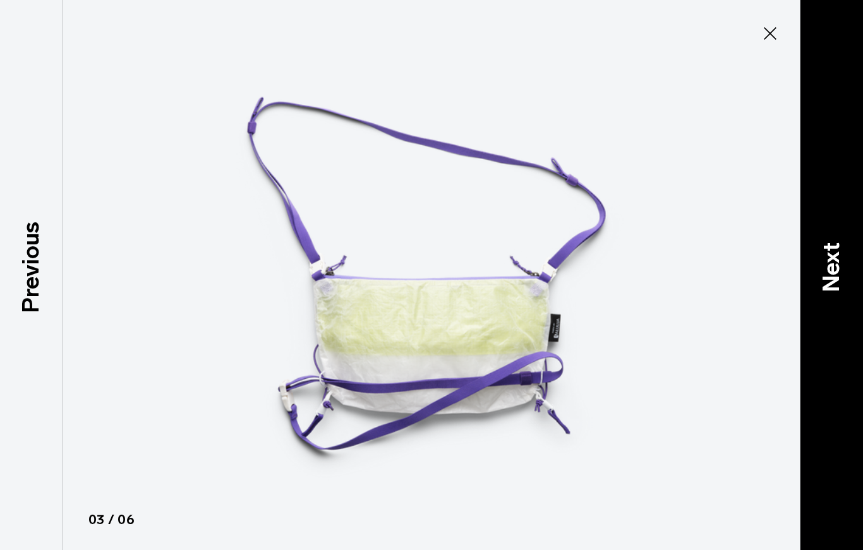
click at [837, 284] on p "Next" at bounding box center [831, 267] width 34 height 50
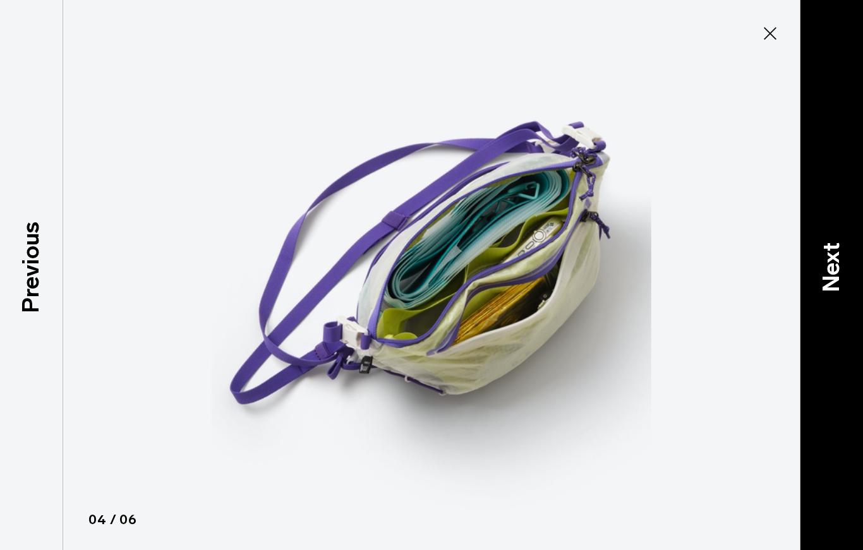
click at [818, 277] on p "Next" at bounding box center [831, 267] width 34 height 50
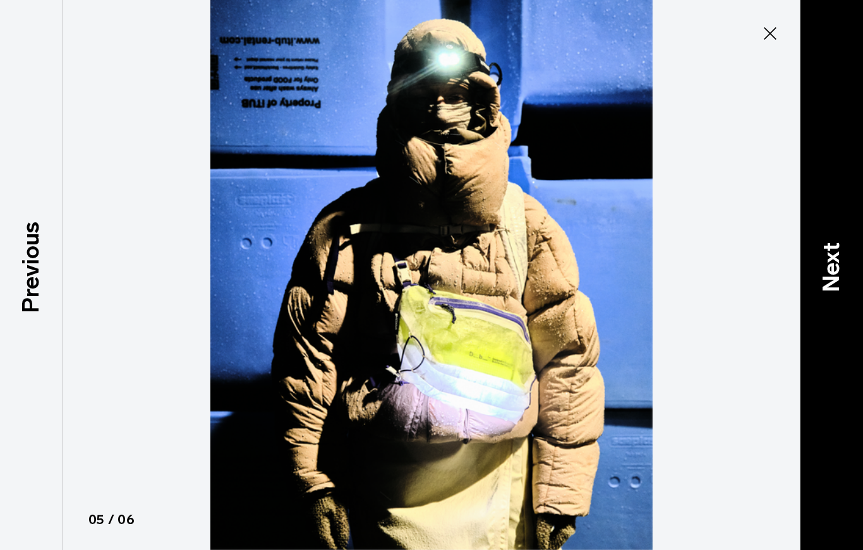
click at [830, 283] on p "Next" at bounding box center [831, 267] width 34 height 50
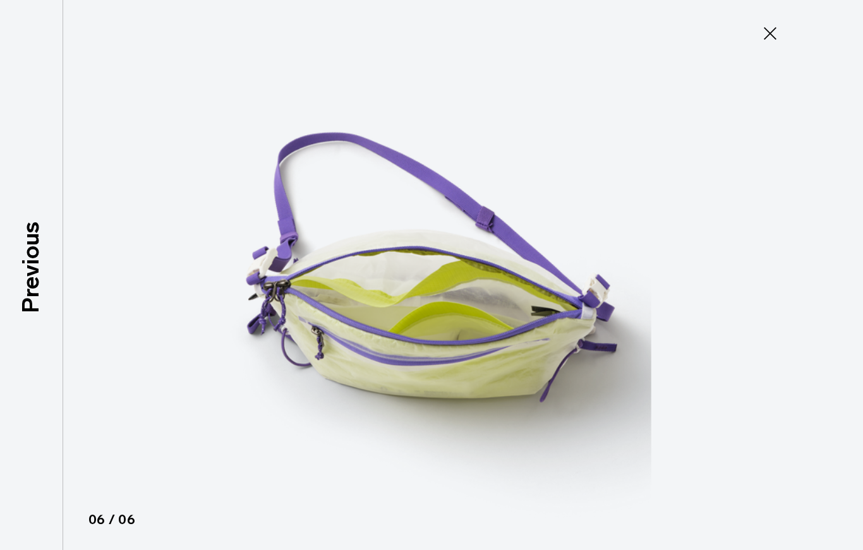
click at [841, 282] on div at bounding box center [431, 275] width 863 height 550
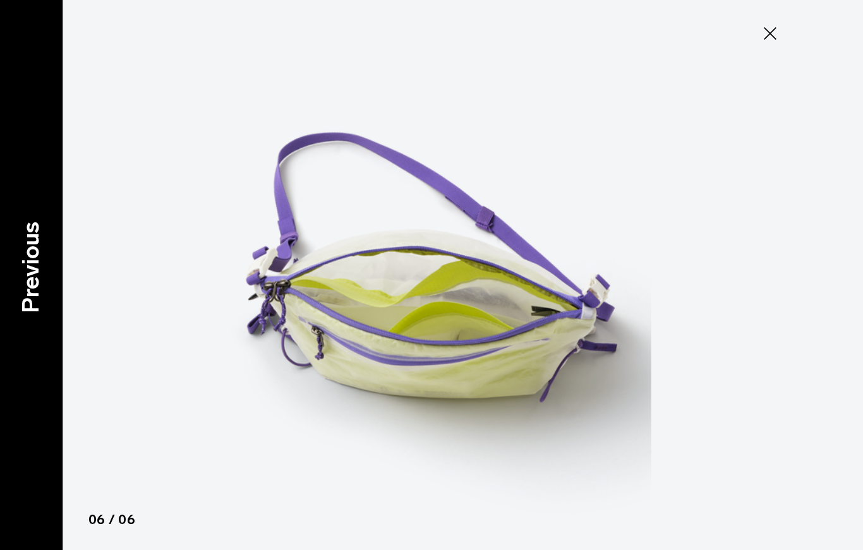
click at [28, 283] on p "Previous" at bounding box center [31, 268] width 34 height 92
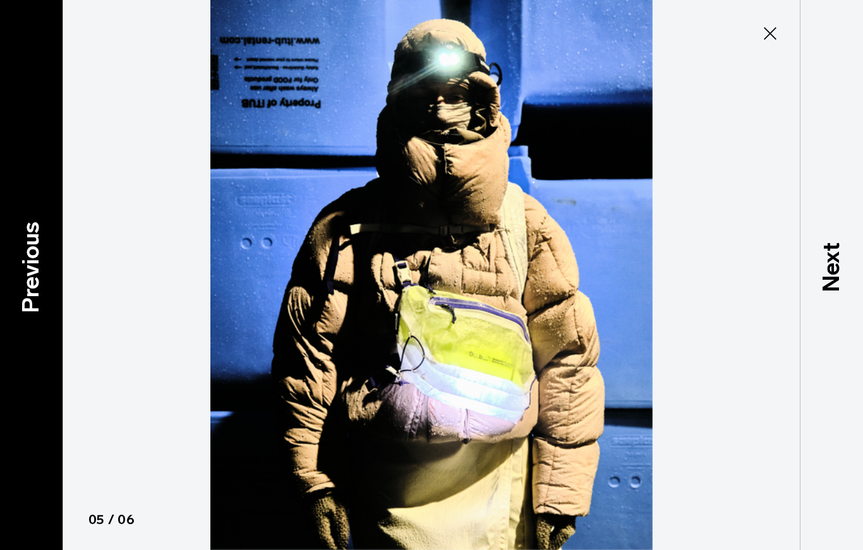
click at [37, 283] on p "Previous" at bounding box center [31, 268] width 34 height 92
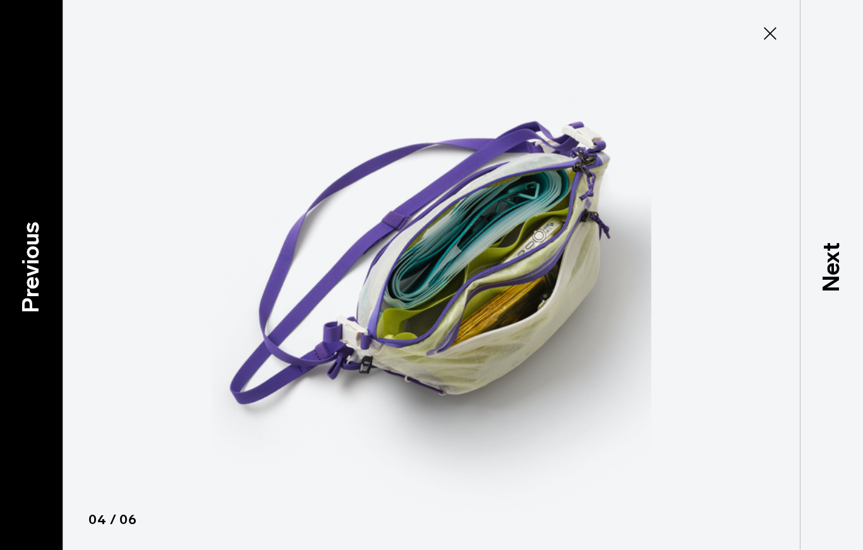
click at [32, 284] on p "Previous" at bounding box center [31, 268] width 34 height 92
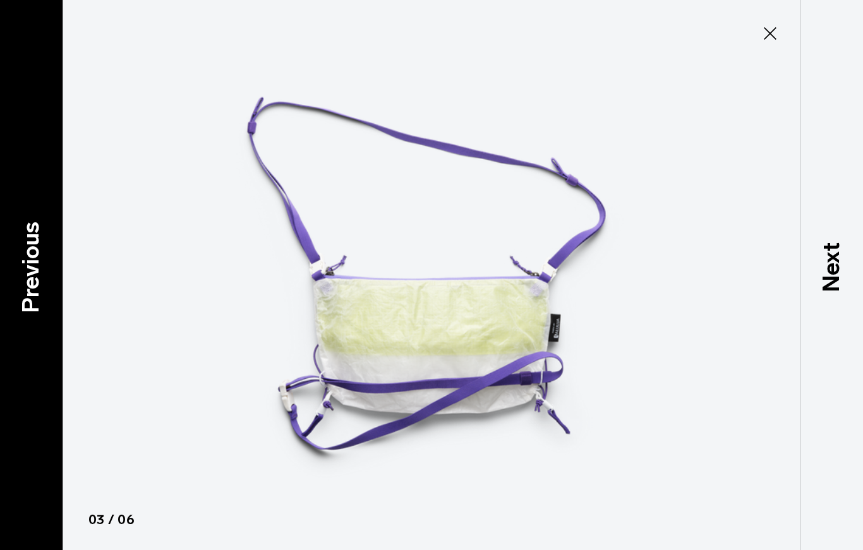
click at [27, 269] on p "Previous" at bounding box center [31, 268] width 34 height 92
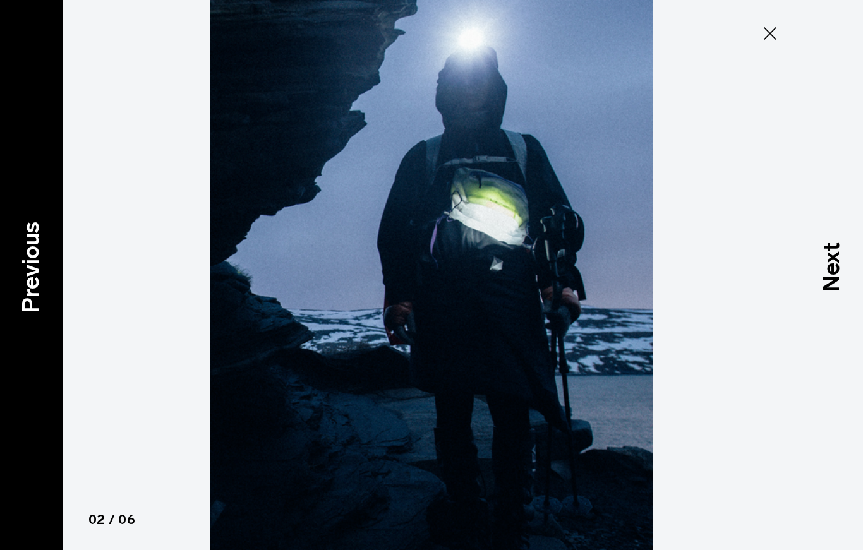
click at [25, 265] on p "Previous" at bounding box center [31, 268] width 34 height 92
